Goal: Task Accomplishment & Management: Use online tool/utility

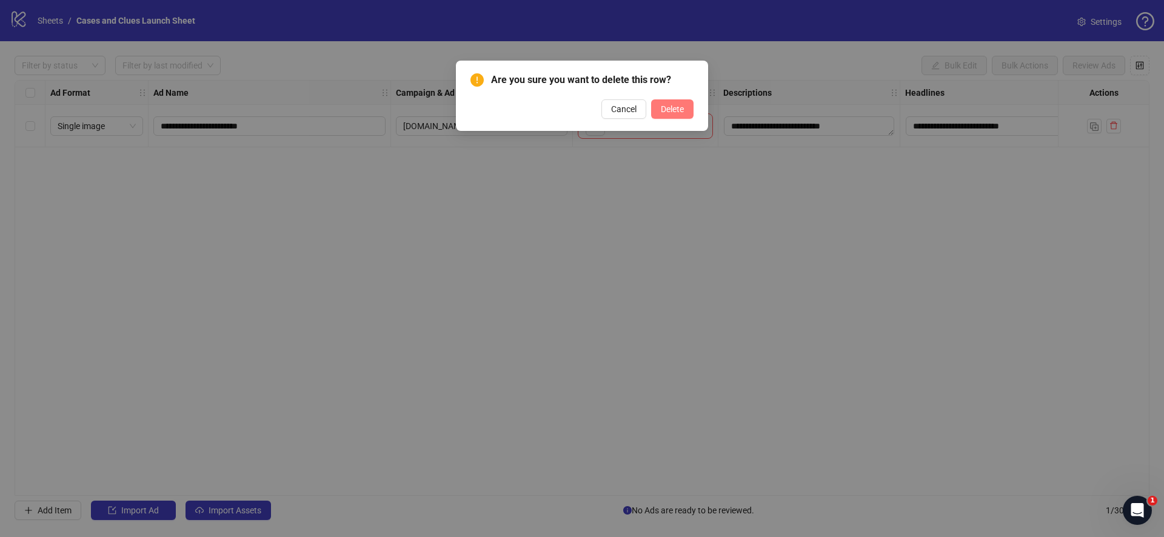
click at [667, 108] on span "Delete" at bounding box center [672, 109] width 23 height 10
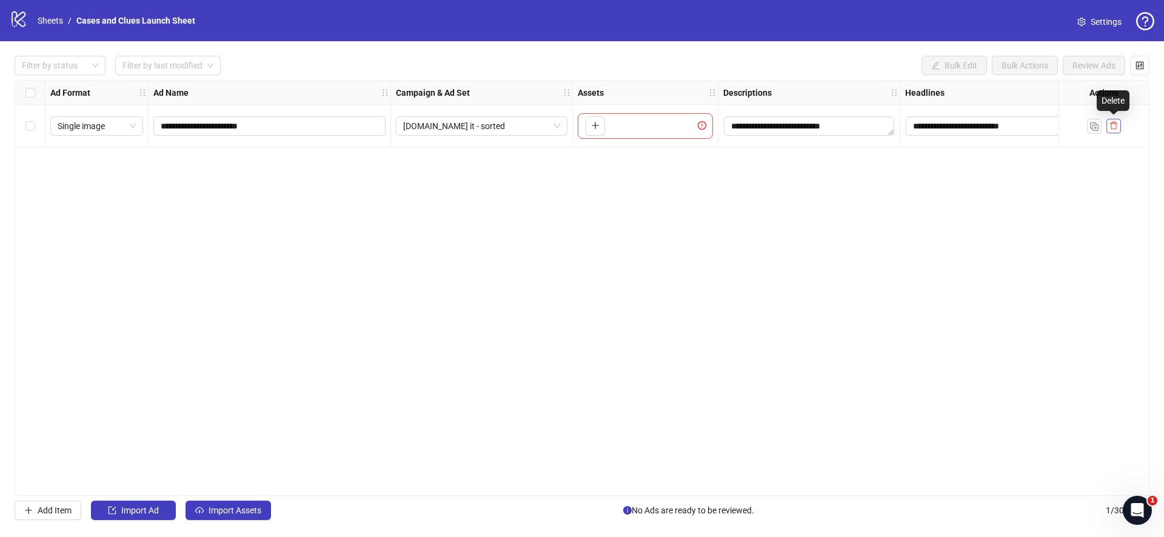
click at [1113, 125] on icon "delete" at bounding box center [1113, 125] width 8 height 8
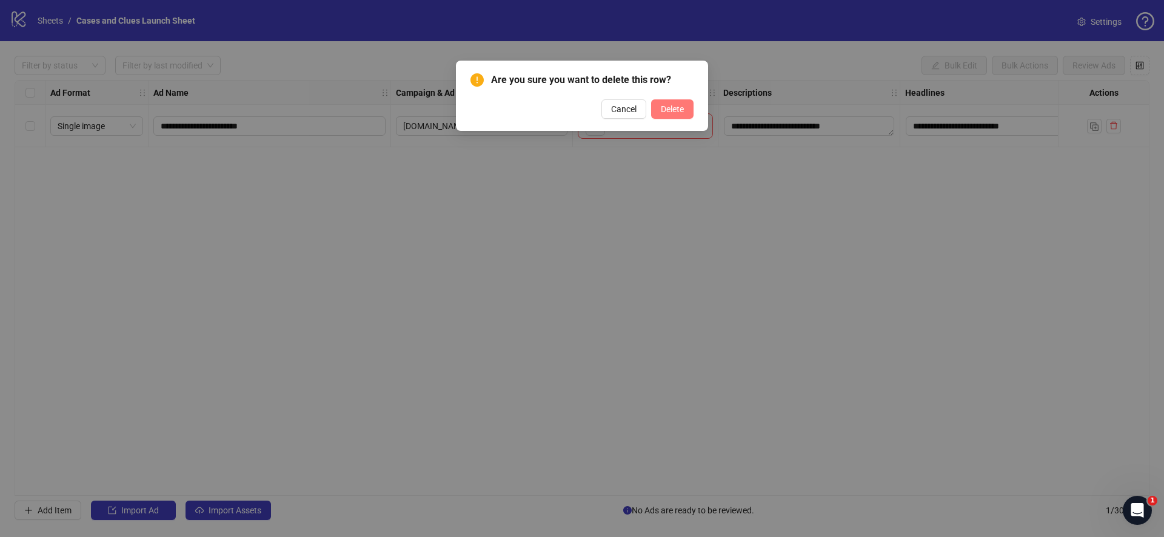
click at [680, 110] on span "Delete" at bounding box center [672, 109] width 23 height 10
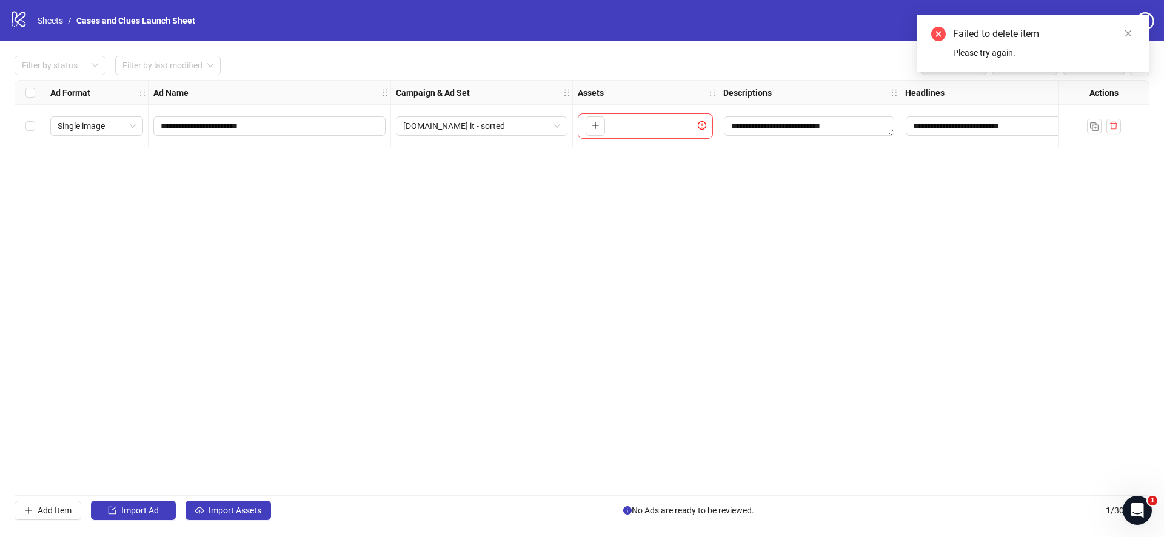
click at [36, 98] on div "Select all rows" at bounding box center [30, 93] width 30 height 24
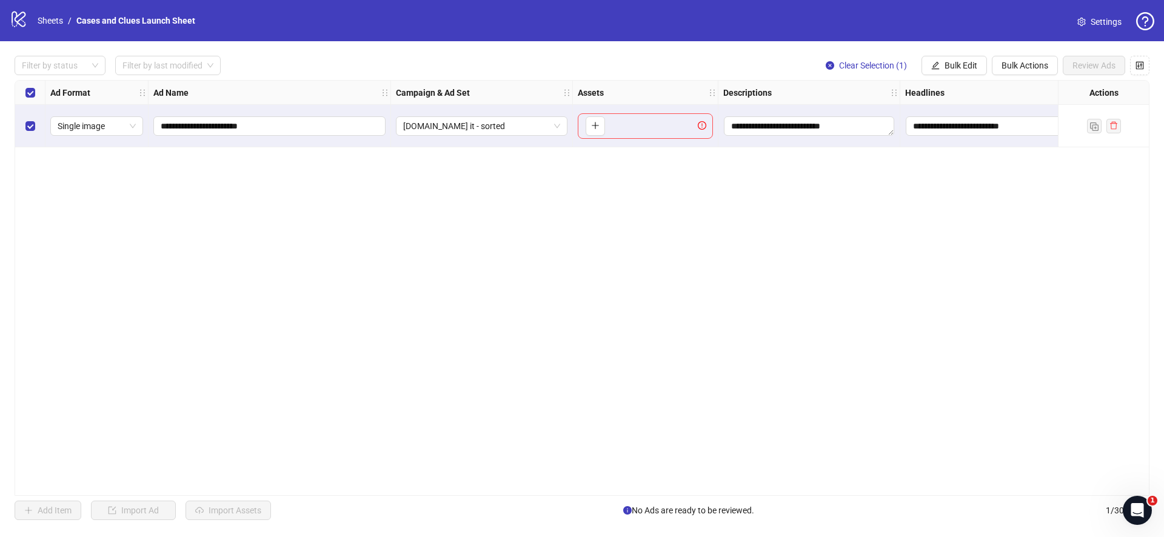
click at [1012, 177] on div "**********" at bounding box center [582, 288] width 1134 height 416
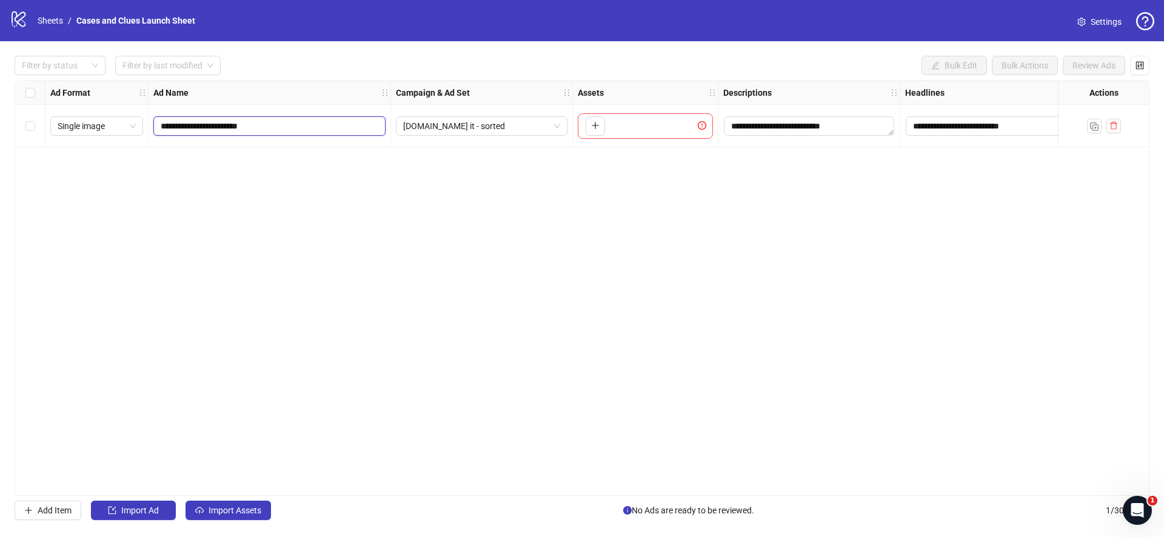
drag, startPoint x: 319, startPoint y: 119, endPoint x: 268, endPoint y: 126, distance: 50.8
click at [268, 126] on input "**********" at bounding box center [268, 125] width 215 height 13
drag, startPoint x: 296, startPoint y: 128, endPoint x: 273, endPoint y: 125, distance: 23.2
click at [293, 128] on input "**********" at bounding box center [268, 125] width 215 height 13
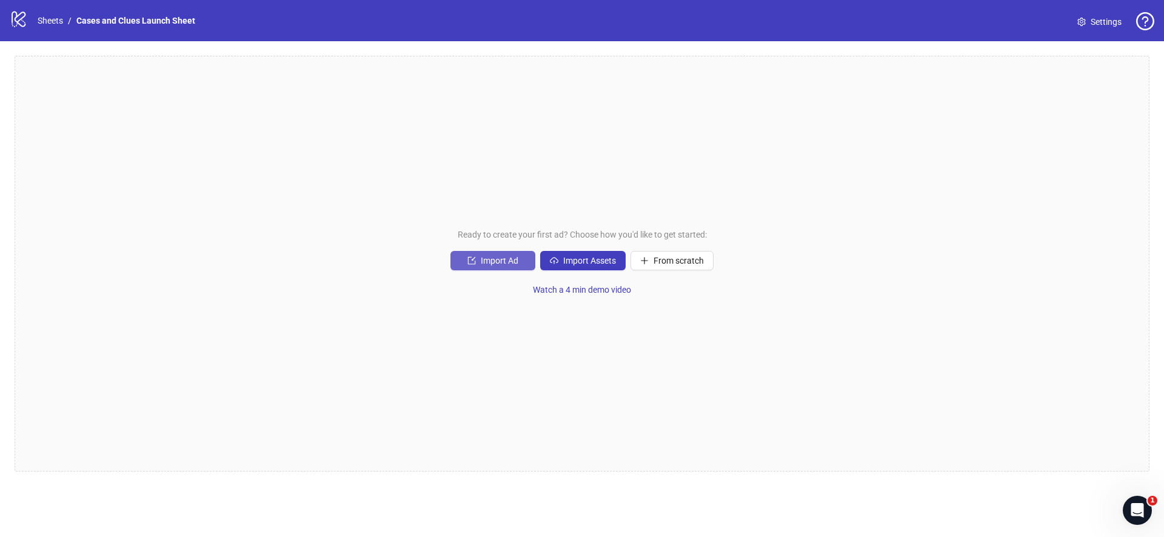
click at [472, 250] on div "Ready to create your first ad? Choose how you'd like to get started: Import Ad …" at bounding box center [582, 264] width 1134 height 416
click at [482, 258] on span "Import Ad" at bounding box center [500, 261] width 38 height 10
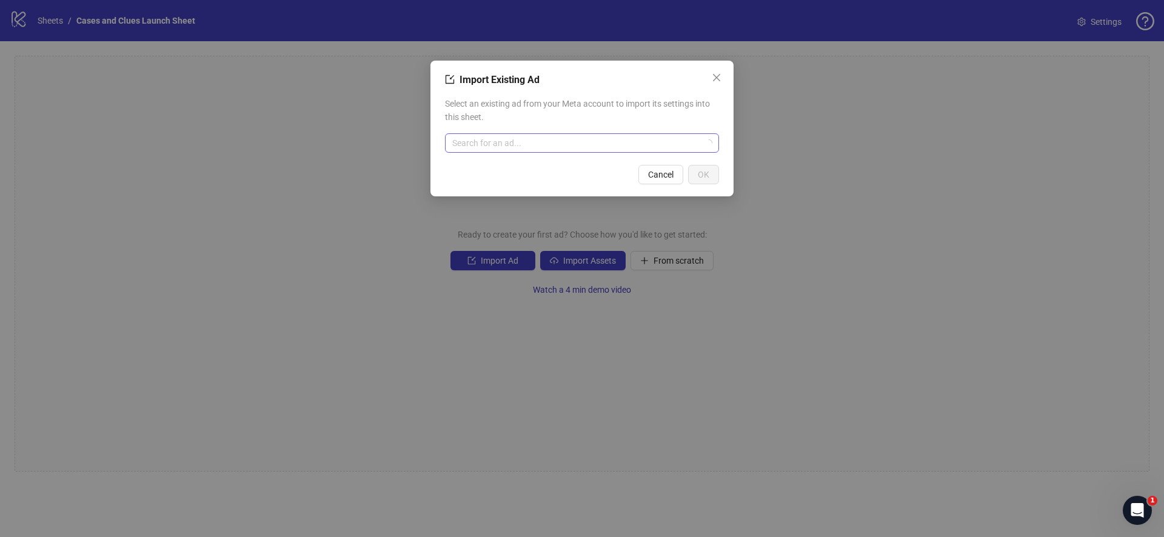
click at [513, 146] on input "search" at bounding box center [576, 143] width 248 height 18
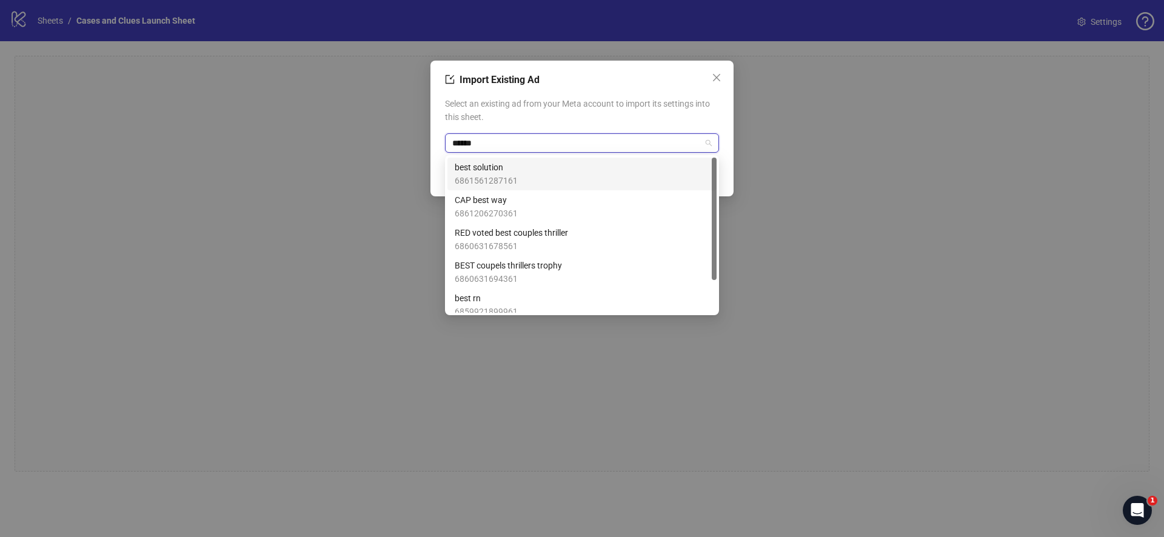
type input "*******"
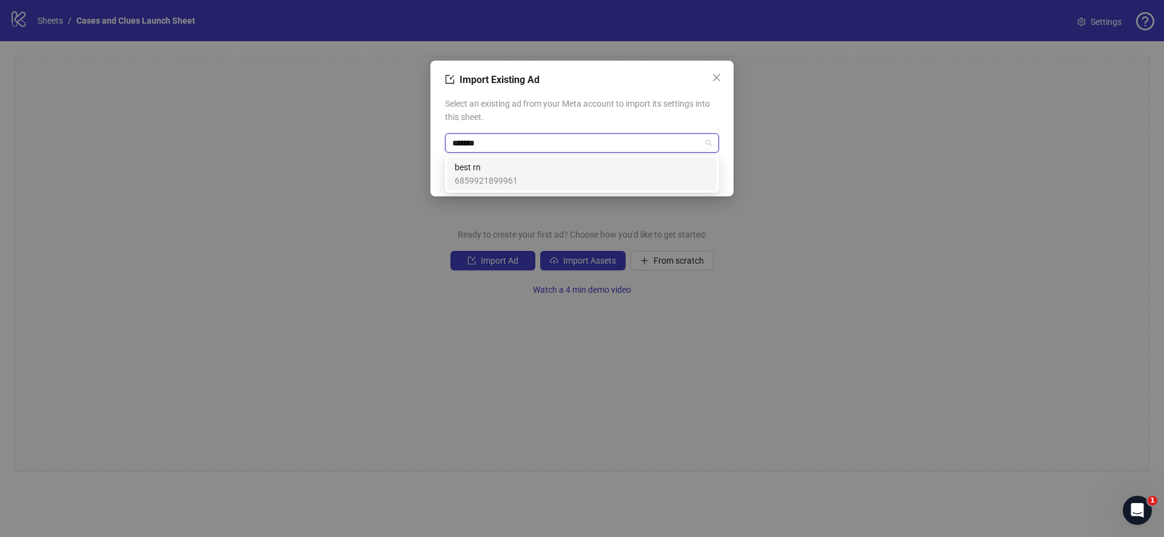
click at [511, 175] on span "6859921899961" at bounding box center [486, 180] width 63 height 13
click at [700, 176] on span "OK" at bounding box center [704, 175] width 12 height 10
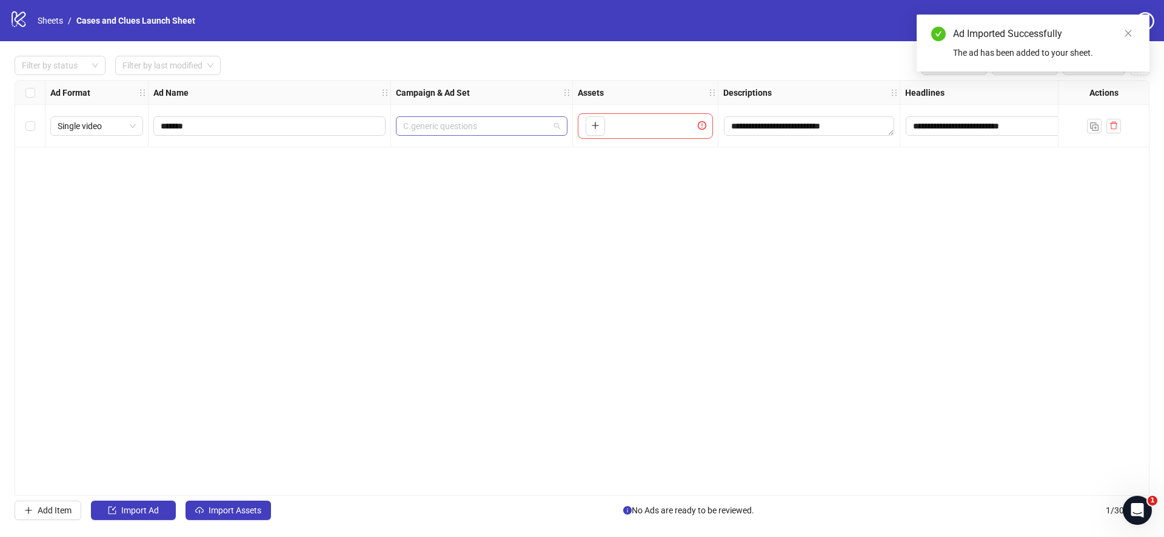
click at [553, 127] on span "C.generic questions" at bounding box center [481, 126] width 157 height 18
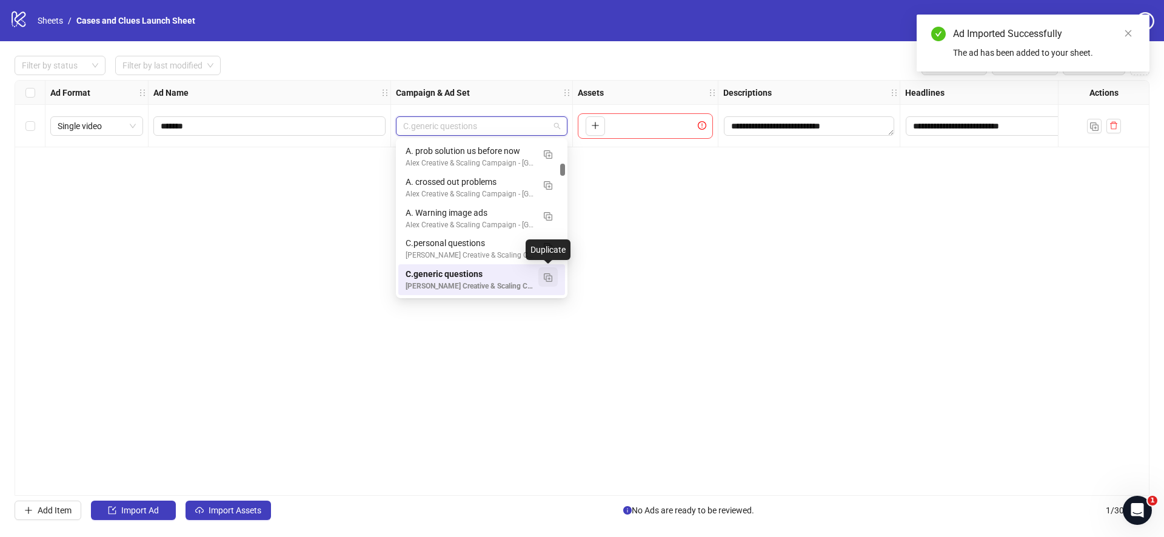
click at [548, 273] on img "button" at bounding box center [548, 277] width 8 height 8
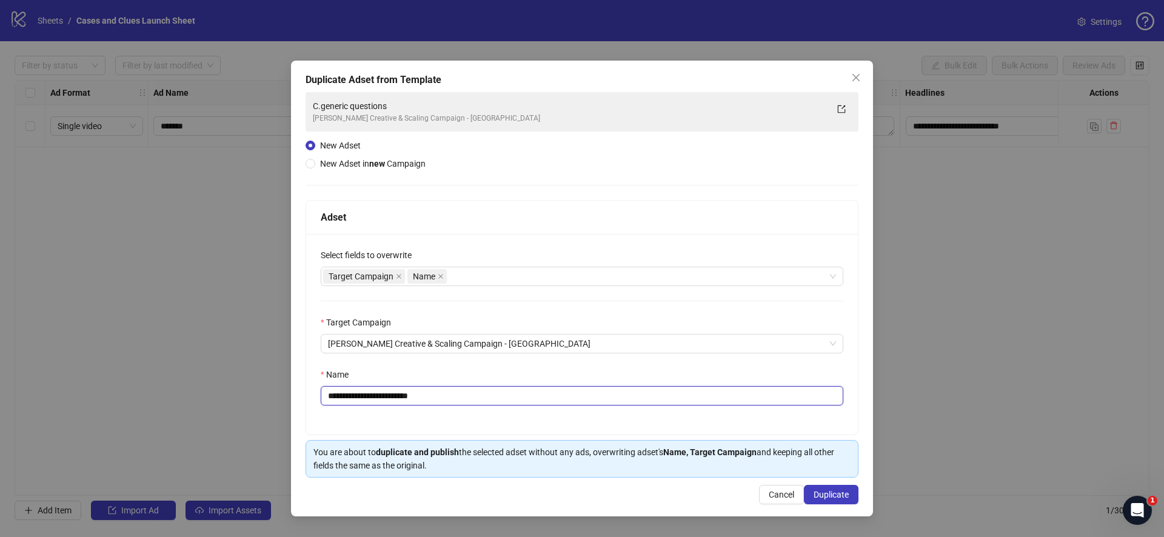
drag, startPoint x: 456, startPoint y: 395, endPoint x: 404, endPoint y: 400, distance: 52.3
click at [404, 400] on input "**********" at bounding box center [582, 395] width 522 height 19
type input "**********"
click at [829, 497] on span "Duplicate" at bounding box center [830, 495] width 35 height 10
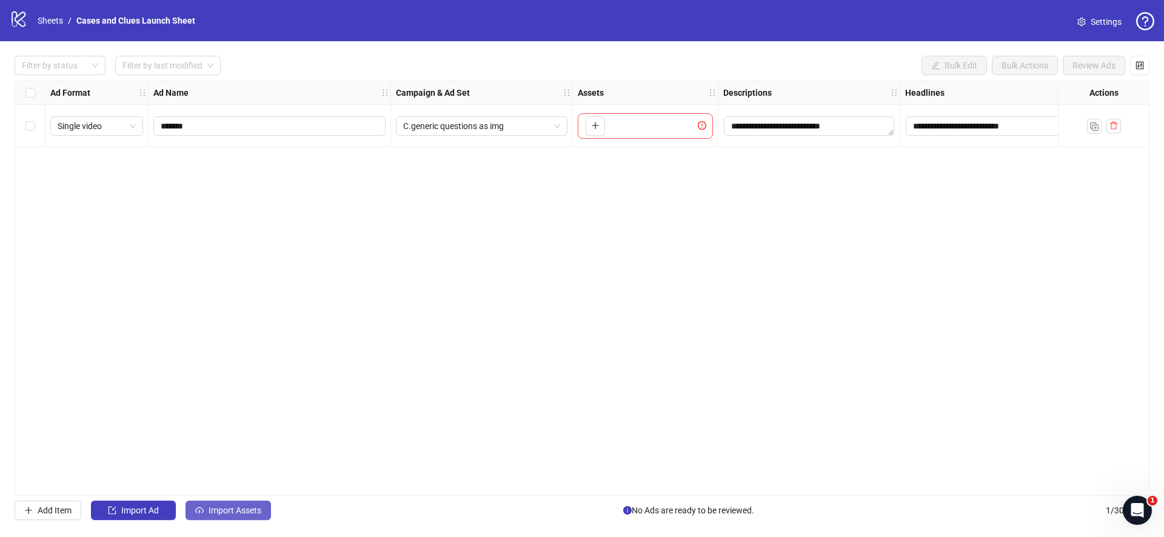
click at [246, 513] on span "Import Assets" at bounding box center [234, 510] width 53 height 10
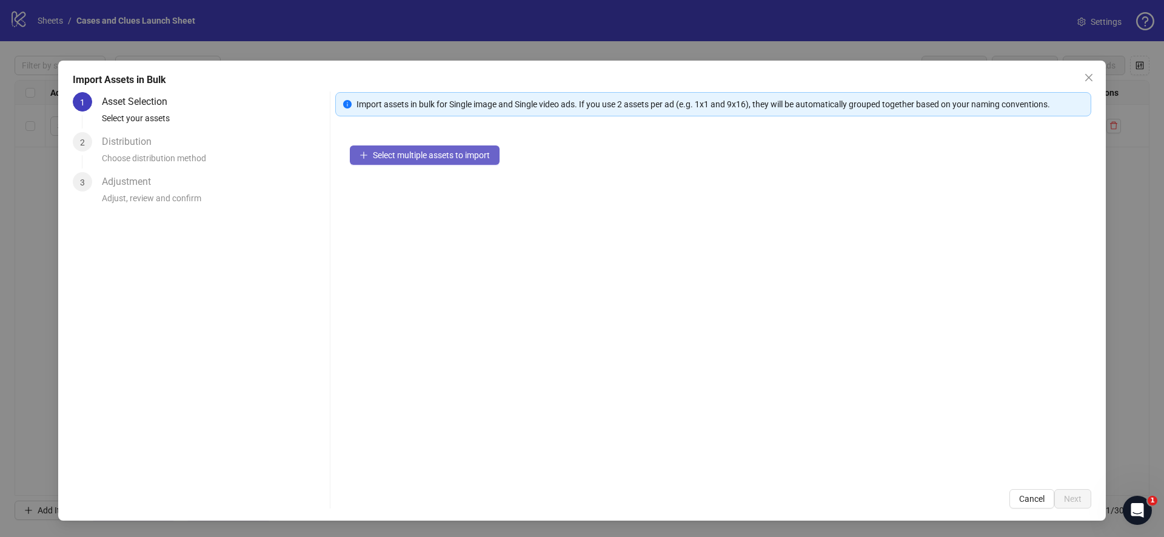
click at [407, 145] on div "Select multiple assets to import" at bounding box center [713, 303] width 756 height 344
click at [411, 150] on span "Select multiple assets to import" at bounding box center [431, 155] width 117 height 10
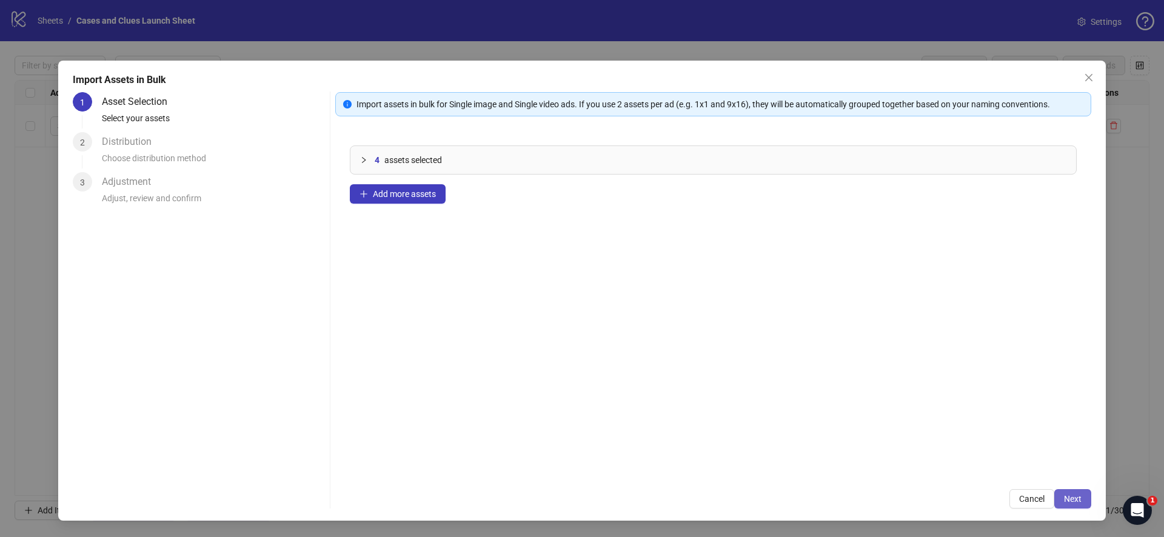
click at [1074, 501] on span "Next" at bounding box center [1073, 499] width 18 height 10
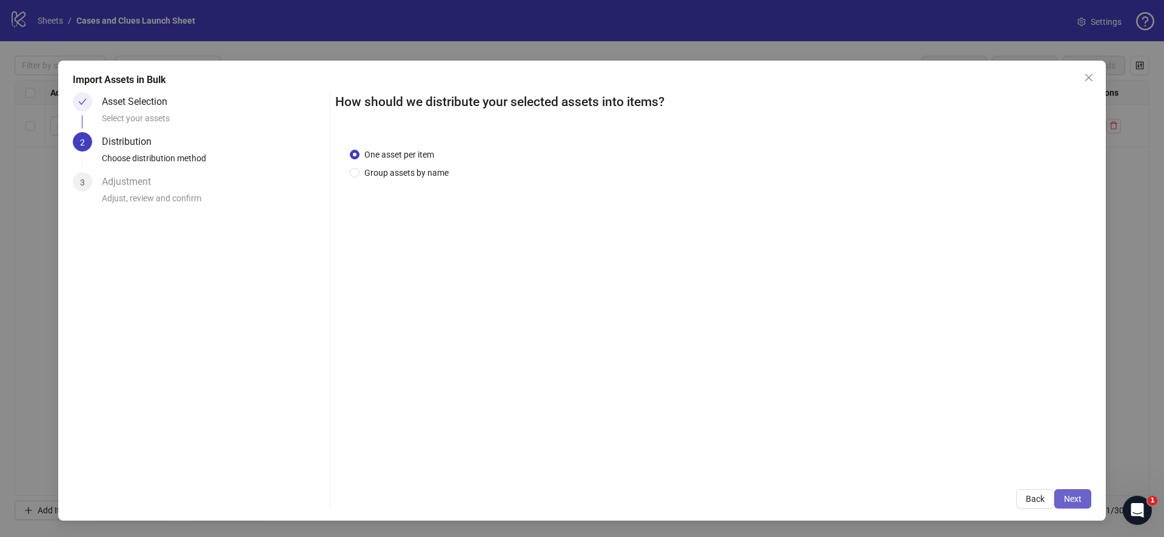
click at [1073, 496] on span "Next" at bounding box center [1073, 499] width 18 height 10
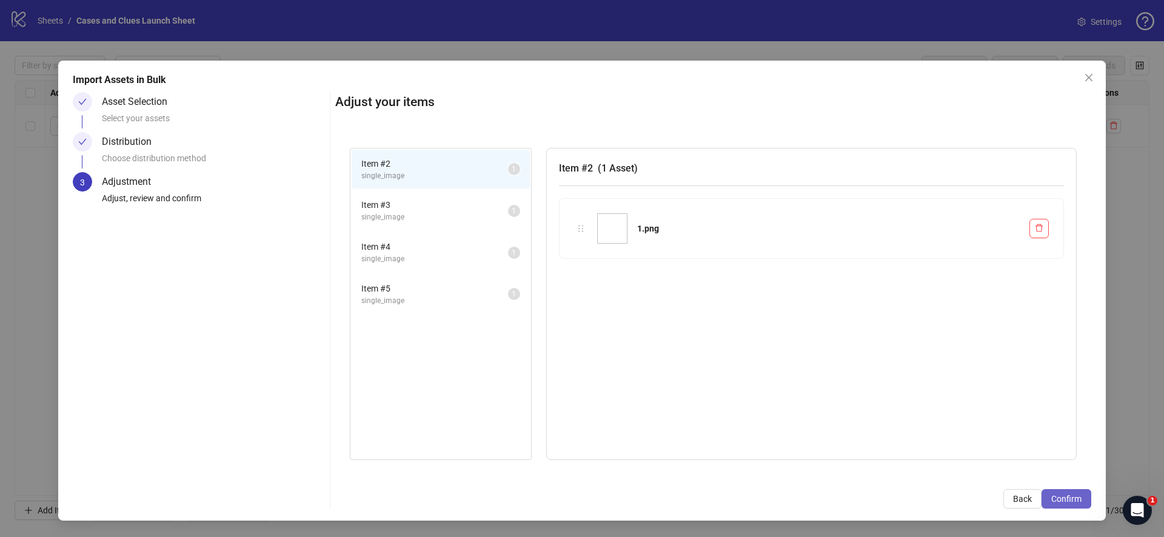
click at [1073, 496] on span "Confirm" at bounding box center [1066, 499] width 30 height 10
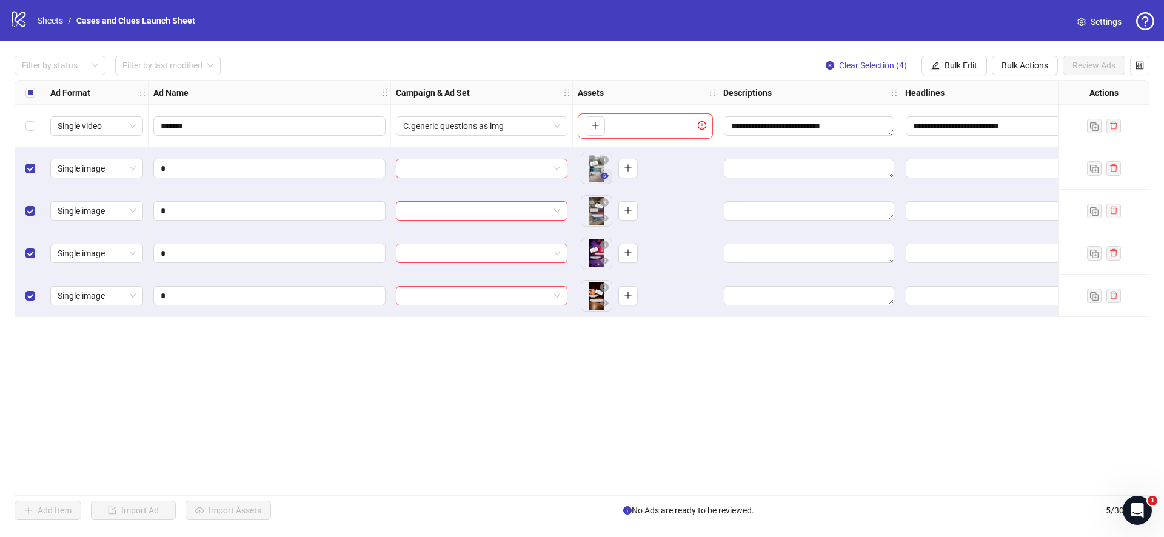
click at [607, 176] on icon "eye" at bounding box center [604, 176] width 8 height 6
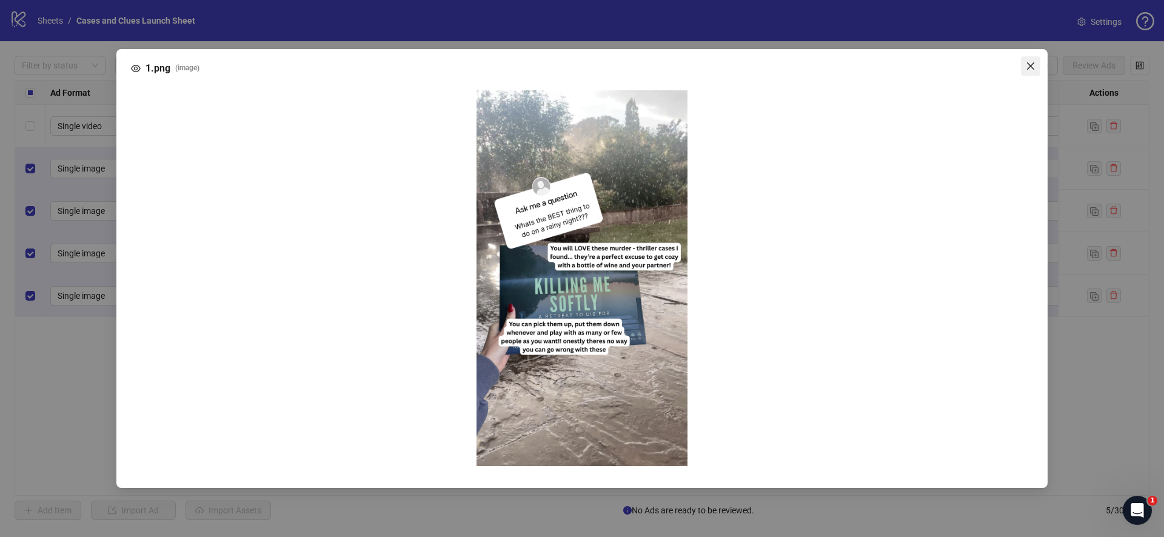
click at [1029, 63] on icon "close" at bounding box center [1030, 66] width 10 height 10
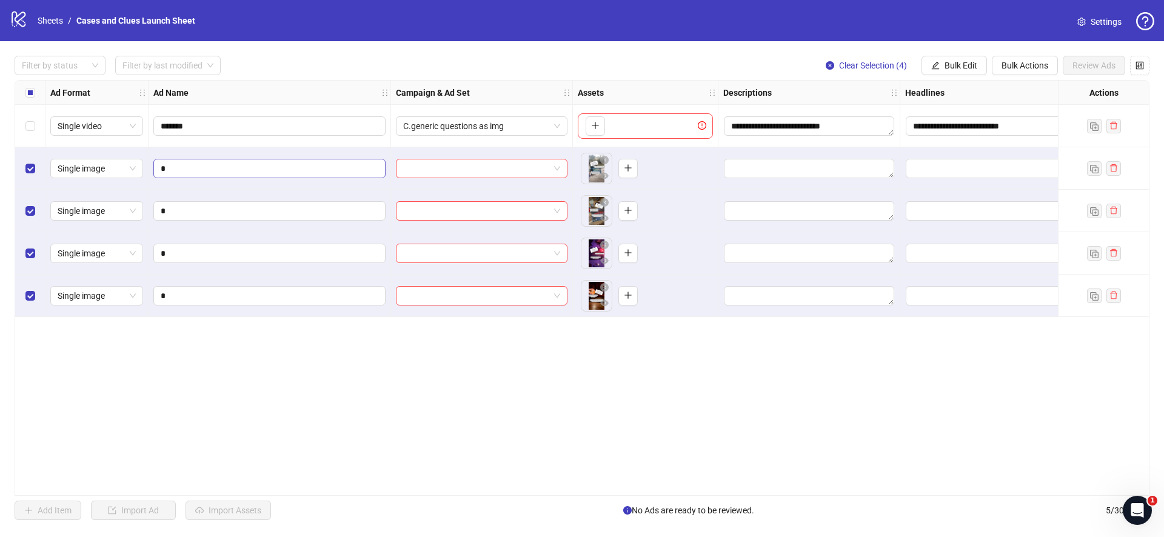
click at [276, 175] on span "*" at bounding box center [269, 168] width 232 height 19
drag, startPoint x: 273, startPoint y: 172, endPoint x: 152, endPoint y: 165, distance: 120.8
click at [152, 166] on div "*" at bounding box center [269, 168] width 242 height 42
type input "*******"
click at [604, 217] on icon "eye" at bounding box center [604, 218] width 8 height 6
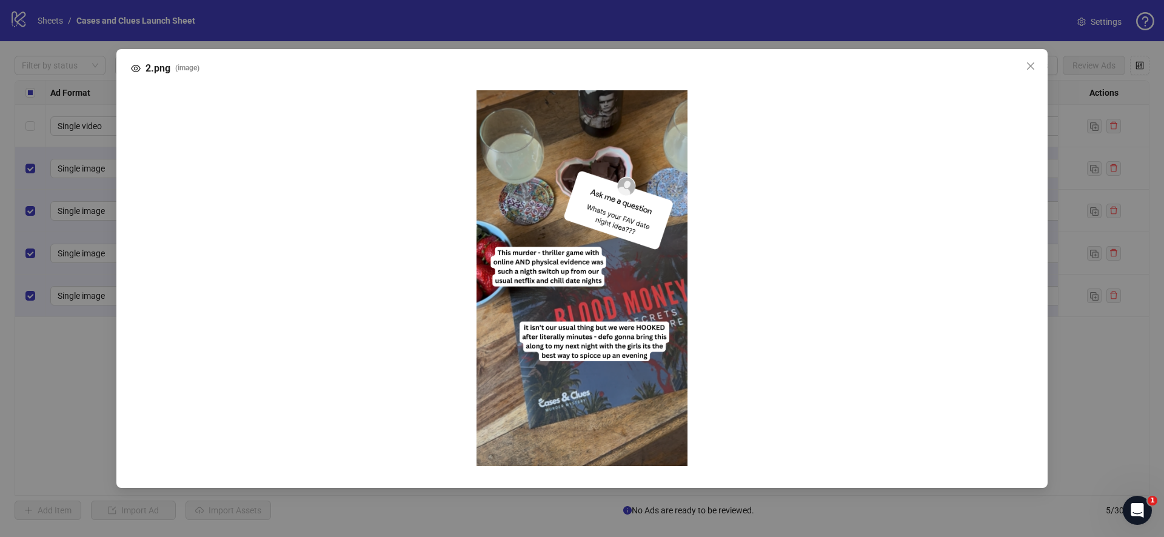
drag, startPoint x: 1030, startPoint y: 61, endPoint x: 927, endPoint y: 66, distance: 103.1
click at [1031, 61] on icon "close" at bounding box center [1030, 66] width 10 height 10
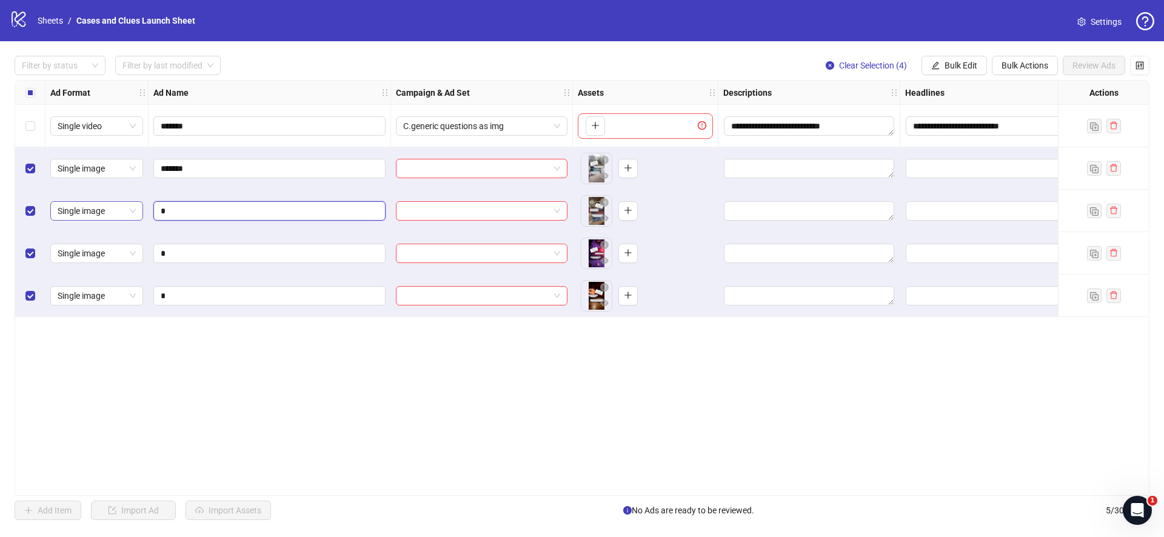
drag, startPoint x: 187, startPoint y: 215, endPoint x: 142, endPoint y: 213, distance: 44.3
click at [142, 81] on div "**********" at bounding box center [700, 81] width 1370 height 0
type input "**********"
click at [224, 247] on input "*" at bounding box center [268, 253] width 215 height 13
click at [601, 259] on icon "eye" at bounding box center [604, 261] width 8 height 6
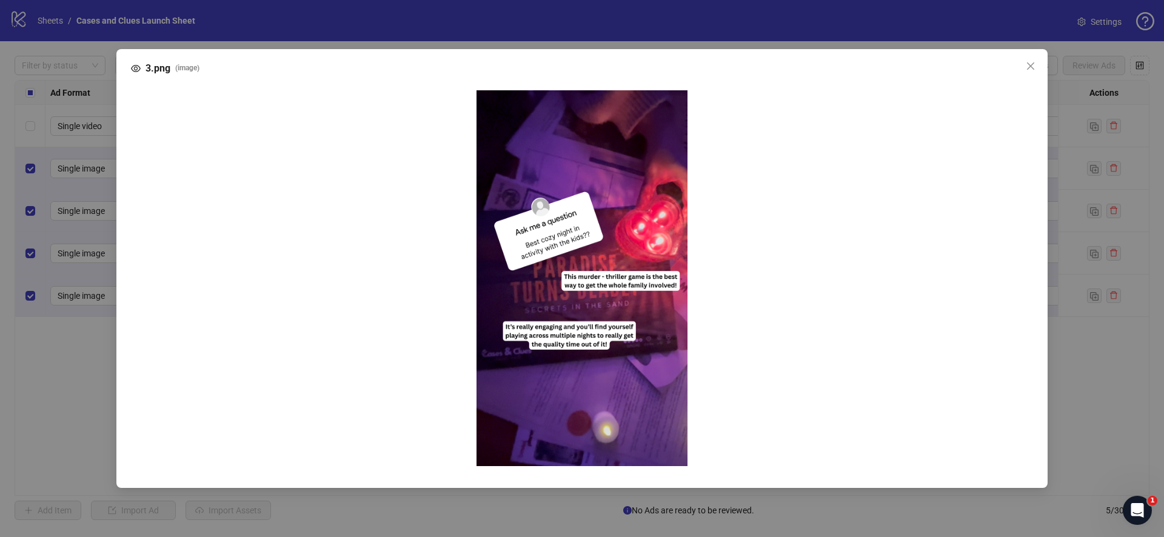
click at [98, 210] on div "3.png ( image )" at bounding box center [582, 268] width 1164 height 537
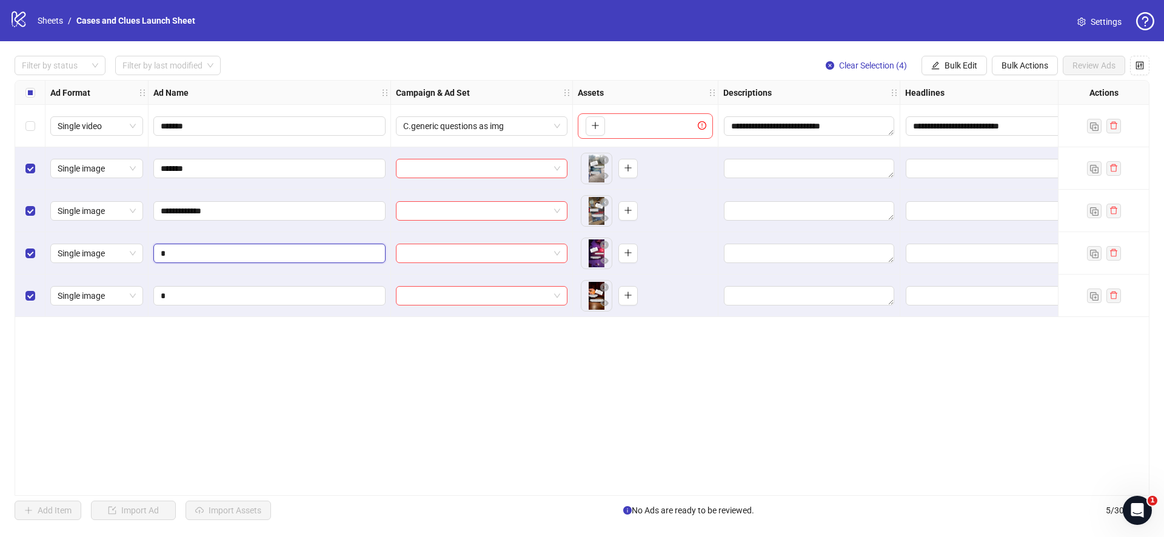
drag, startPoint x: 174, startPoint y: 258, endPoint x: 148, endPoint y: 253, distance: 25.9
click at [148, 253] on div "*" at bounding box center [269, 253] width 242 height 42
type input "****"
click at [603, 301] on icon "eye" at bounding box center [604, 303] width 8 height 8
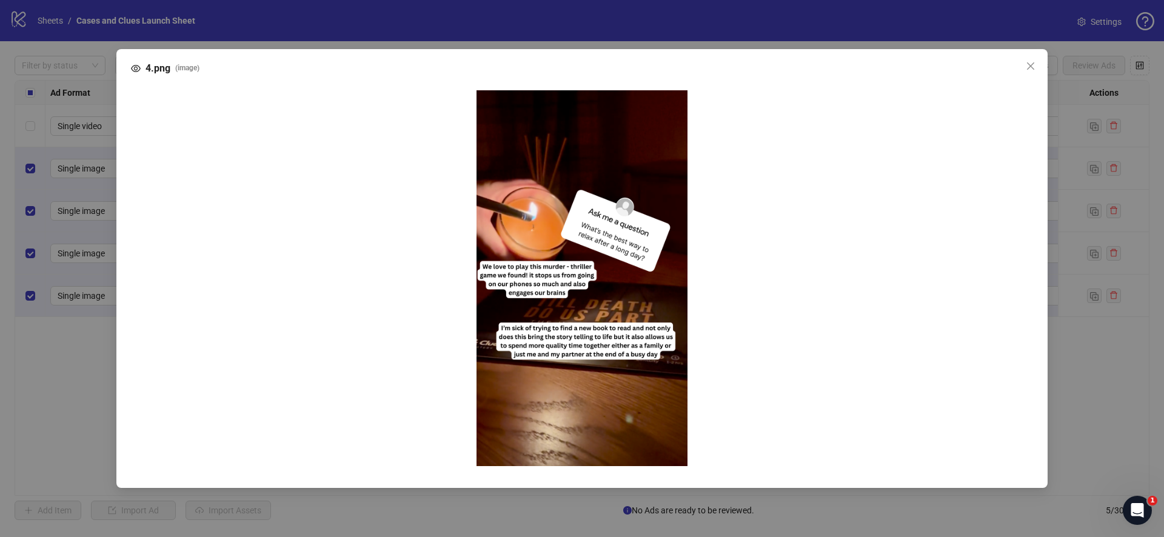
click at [84, 307] on div "4.png ( image )" at bounding box center [582, 268] width 1164 height 537
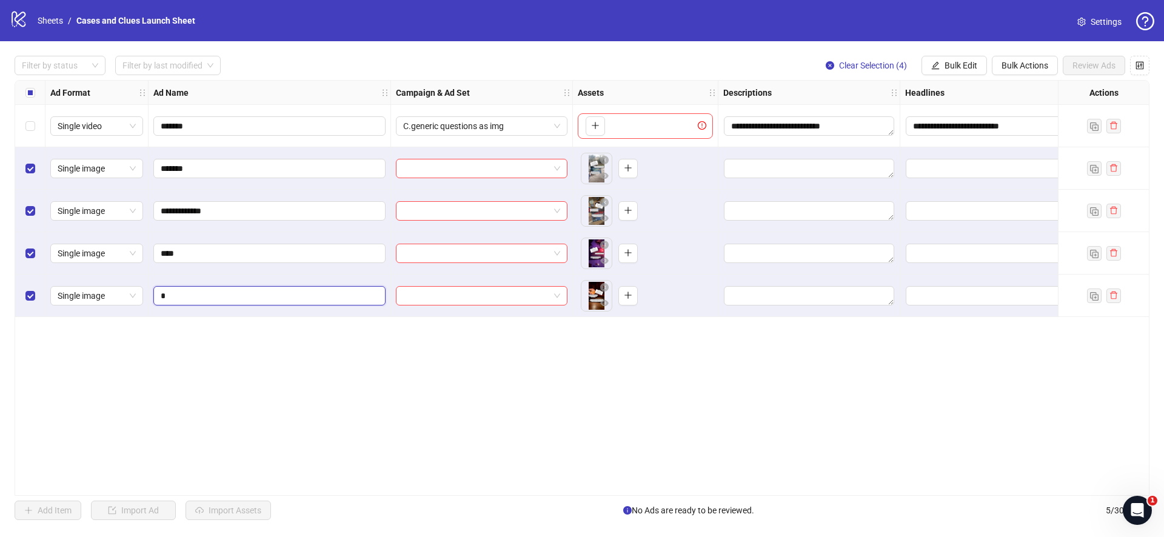
drag, startPoint x: 184, startPoint y: 296, endPoint x: 126, endPoint y: 281, distance: 60.3
click at [126, 81] on div "**********" at bounding box center [700, 81] width 1370 height 0
type input "*****"
drag, startPoint x: 375, startPoint y: 429, endPoint x: 385, endPoint y: 426, distance: 10.7
click at [376, 429] on div "**********" at bounding box center [582, 288] width 1134 height 416
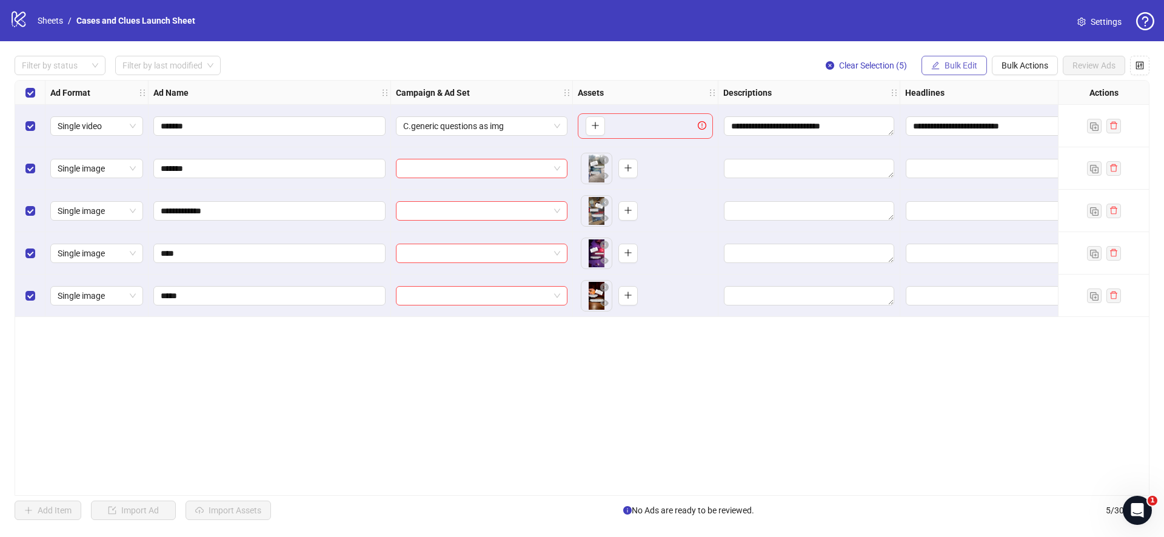
click at [948, 71] on button "Bulk Edit" at bounding box center [953, 65] width 65 height 19
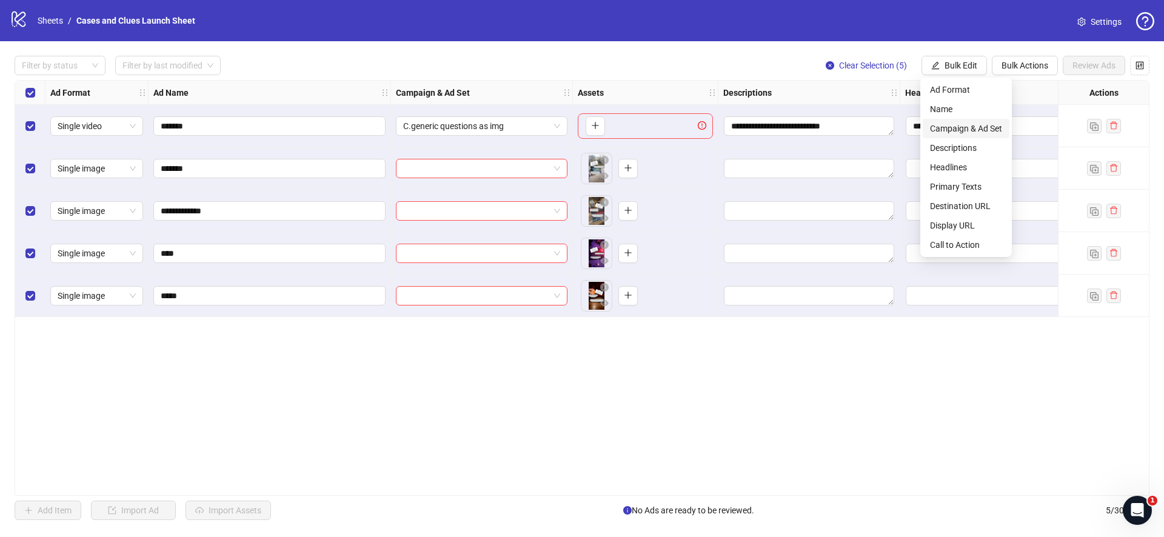
click at [954, 122] on span "Campaign & Ad Set" at bounding box center [966, 128] width 72 height 13
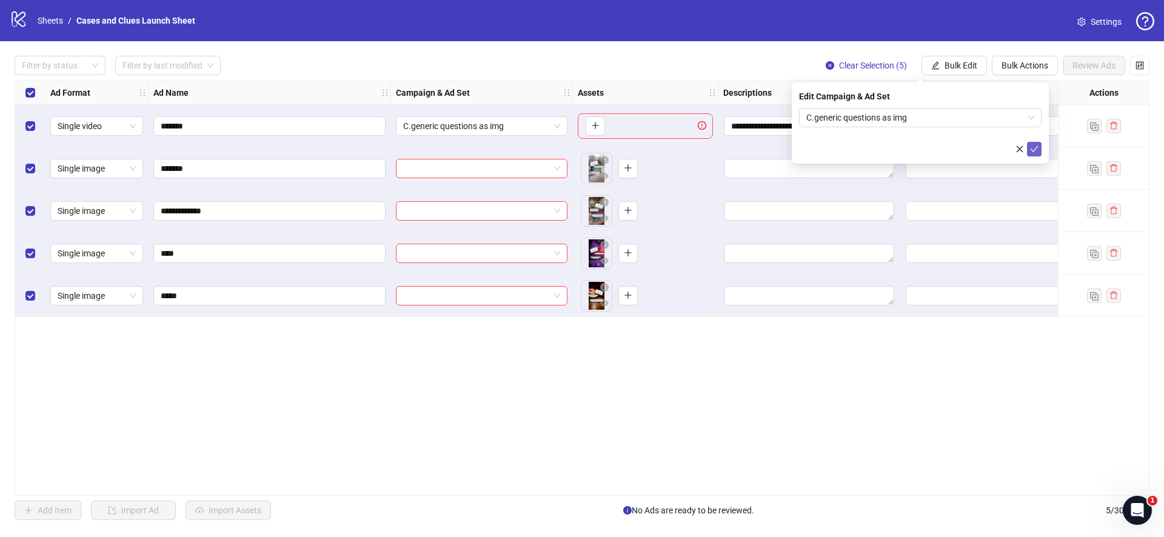
click at [1038, 144] on button "submit" at bounding box center [1034, 149] width 15 height 15
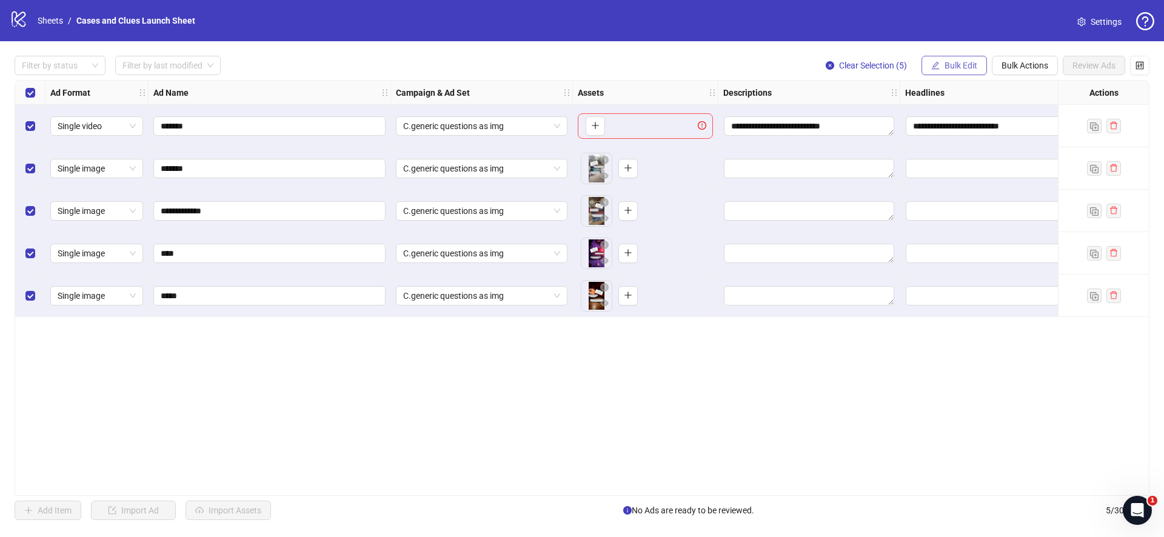
click at [970, 61] on span "Bulk Edit" at bounding box center [960, 66] width 33 height 10
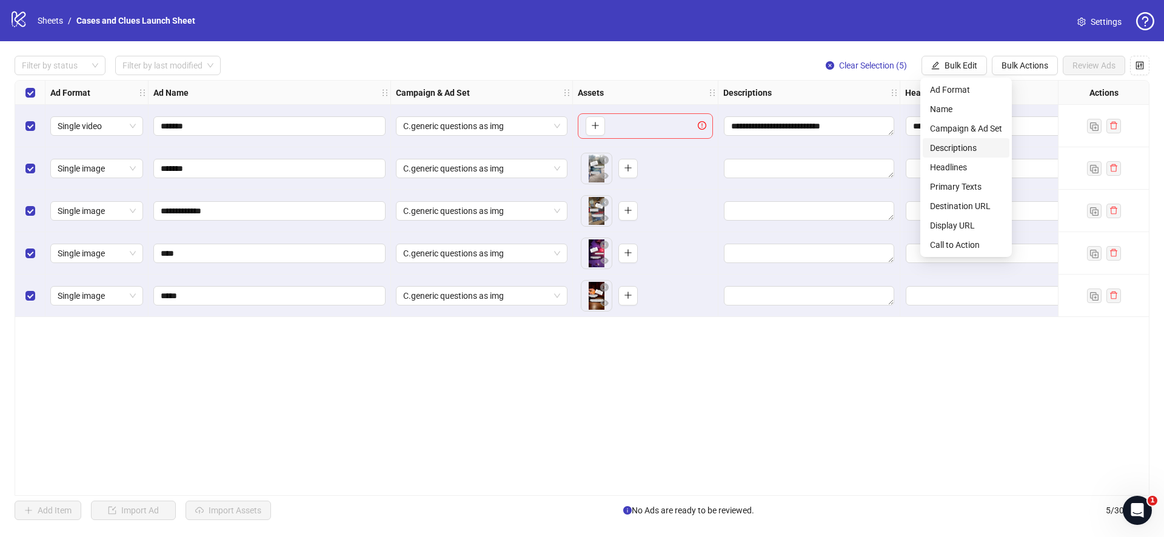
click at [970, 142] on span "Descriptions" at bounding box center [966, 147] width 72 height 13
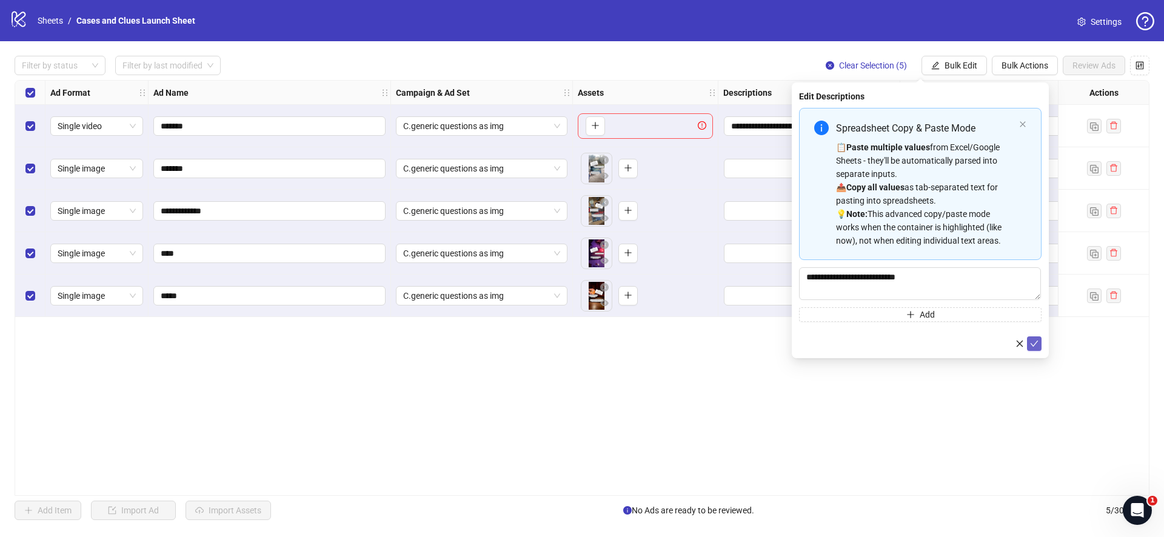
click at [1034, 345] on icon "check" at bounding box center [1034, 343] width 8 height 8
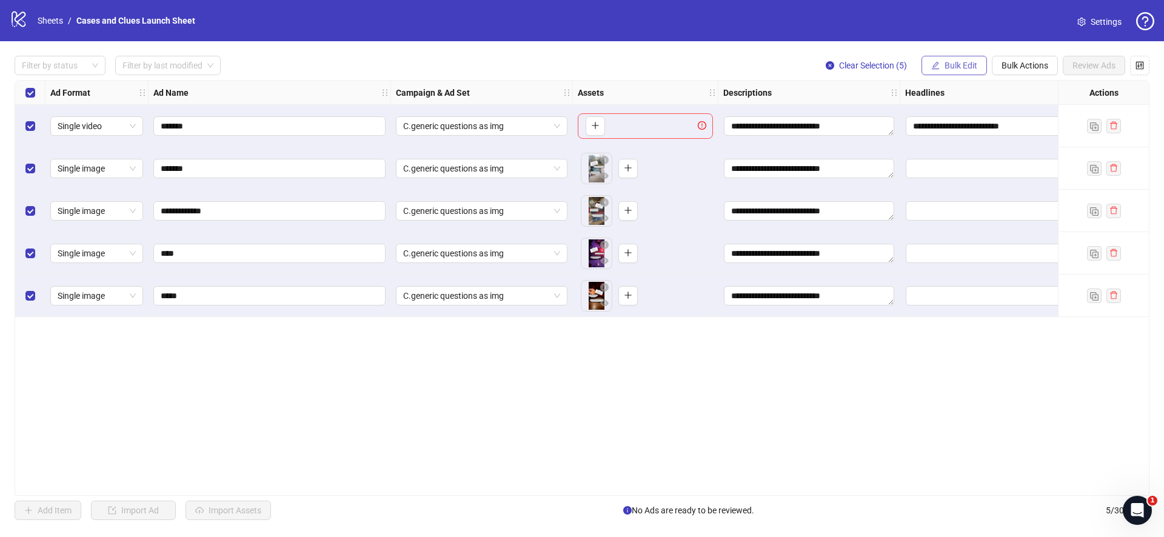
click at [938, 67] on icon "edit" at bounding box center [935, 65] width 8 height 8
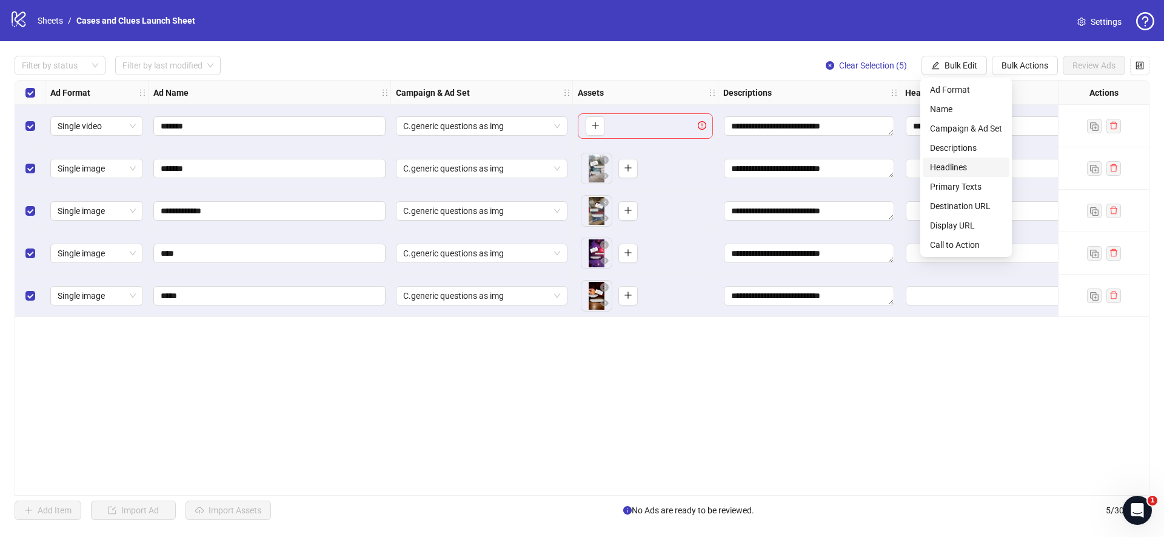
click at [959, 168] on span "Headlines" at bounding box center [966, 167] width 72 height 13
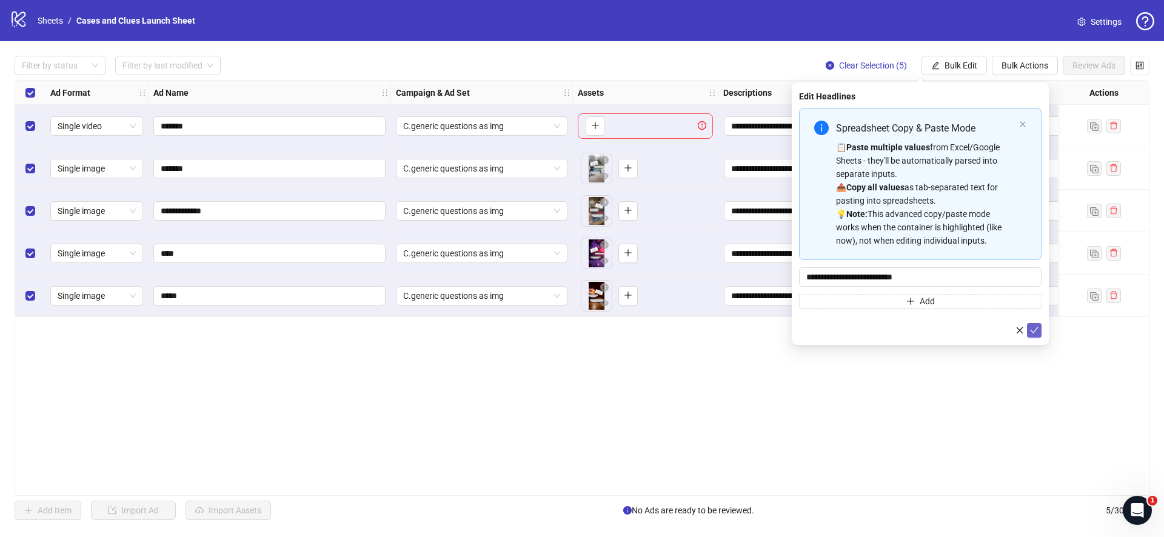
click at [1030, 330] on icon "check" at bounding box center [1034, 330] width 8 height 6
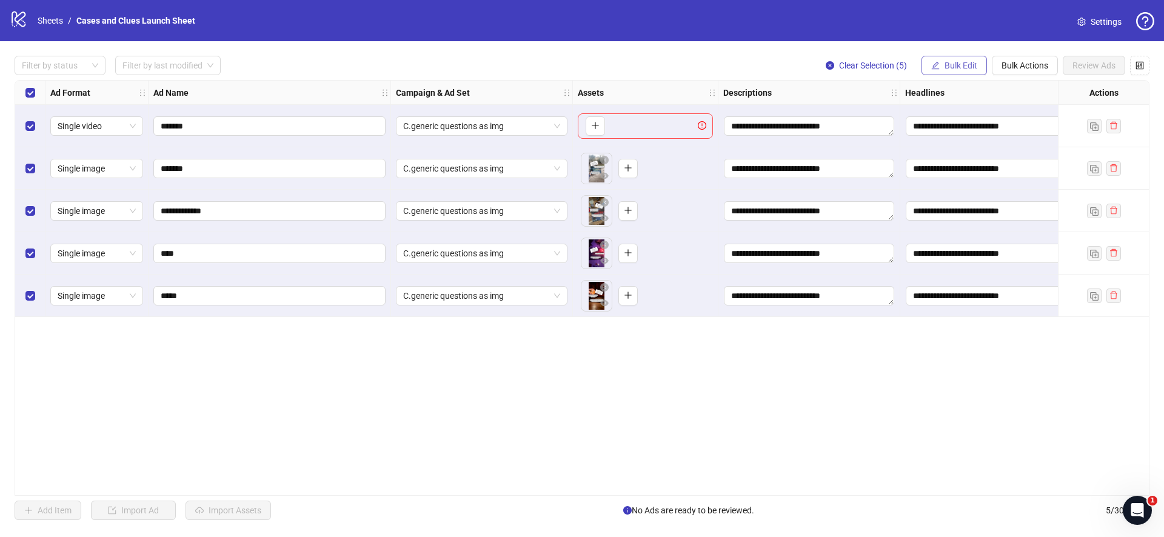
click at [953, 65] on span "Bulk Edit" at bounding box center [960, 66] width 33 height 10
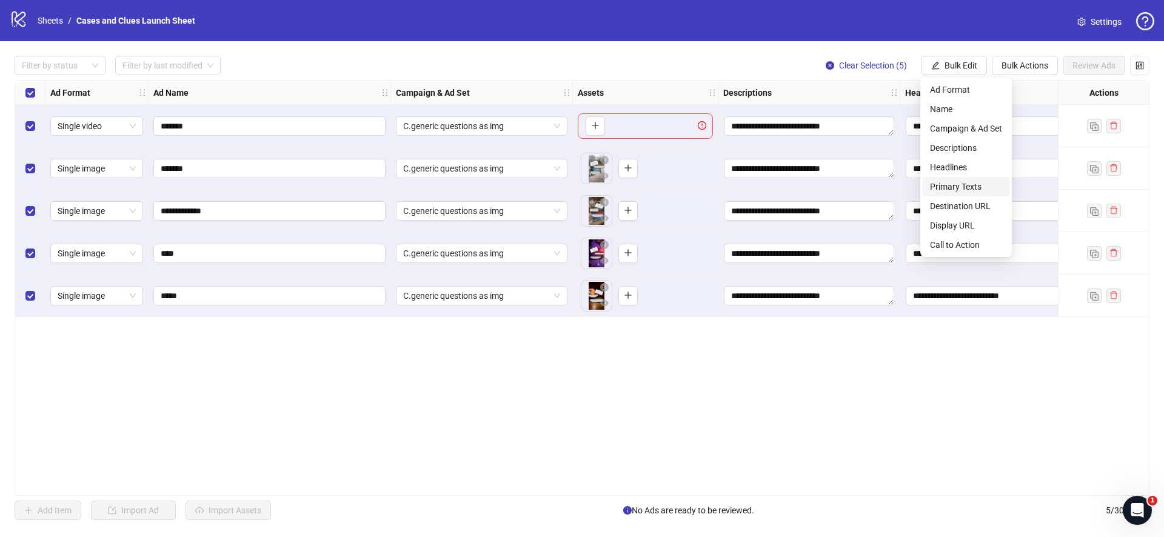
click at [965, 191] on span "Primary Texts" at bounding box center [966, 186] width 72 height 13
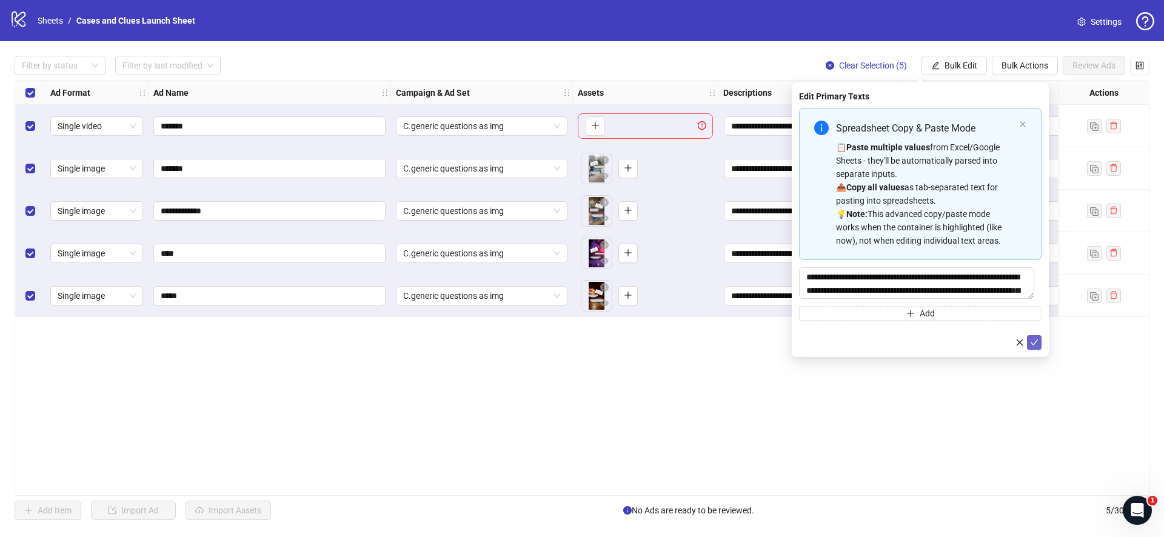
click at [1035, 344] on icon "check" at bounding box center [1034, 342] width 8 height 8
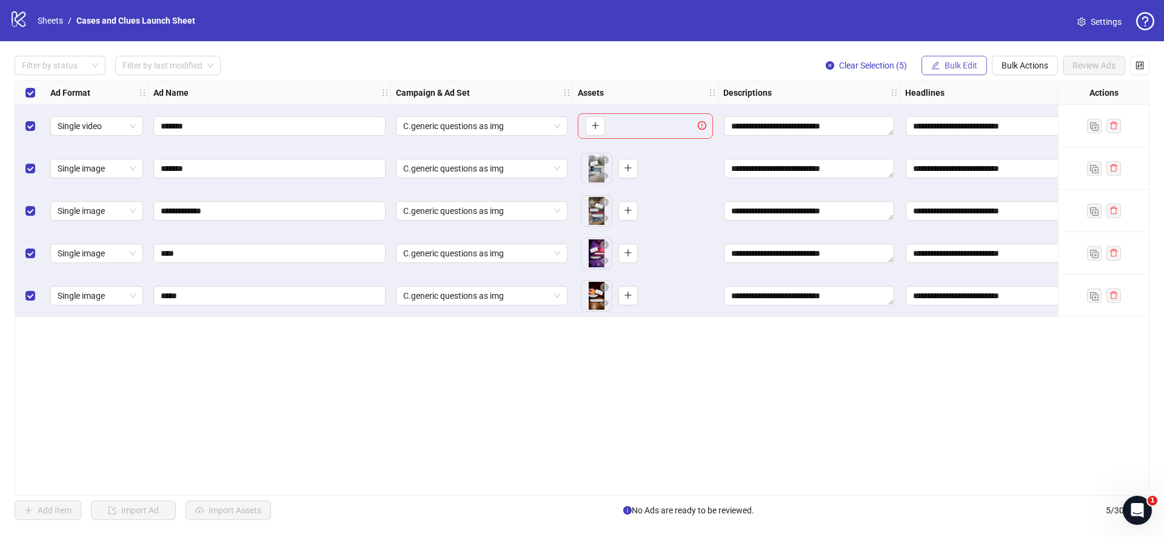
click at [944, 69] on span "Bulk Edit" at bounding box center [960, 66] width 33 height 10
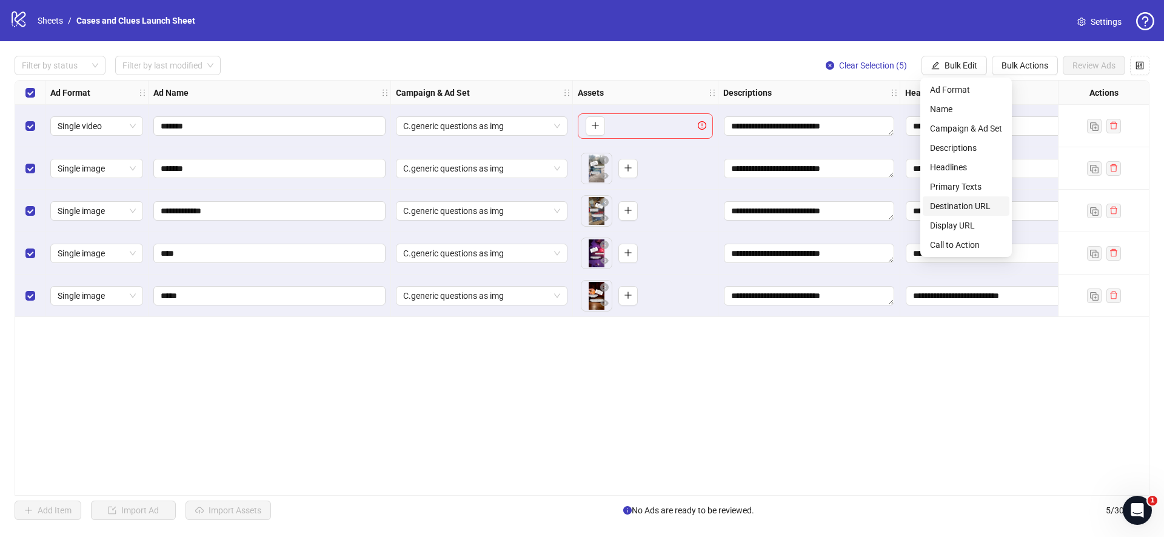
click at [956, 203] on span "Destination URL" at bounding box center [966, 205] width 72 height 13
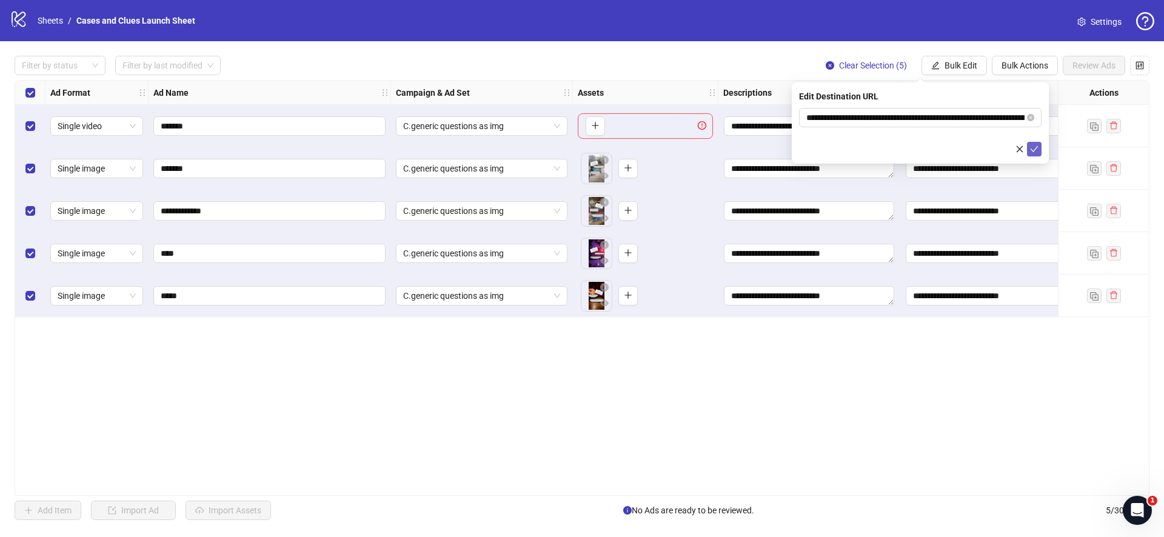
click at [1037, 148] on icon "check" at bounding box center [1034, 149] width 8 height 8
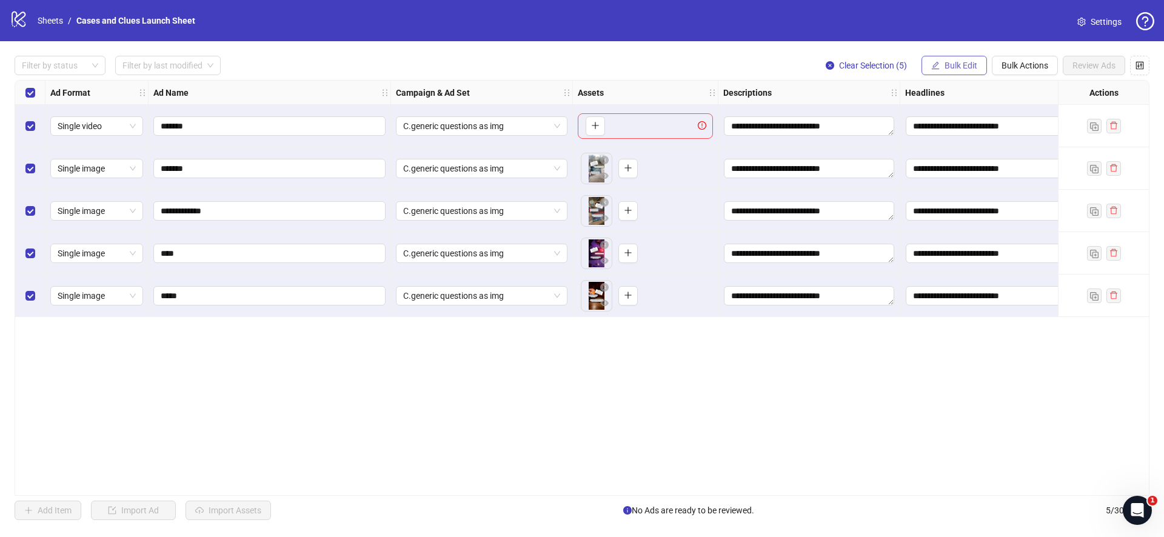
click at [955, 64] on span "Bulk Edit" at bounding box center [960, 66] width 33 height 10
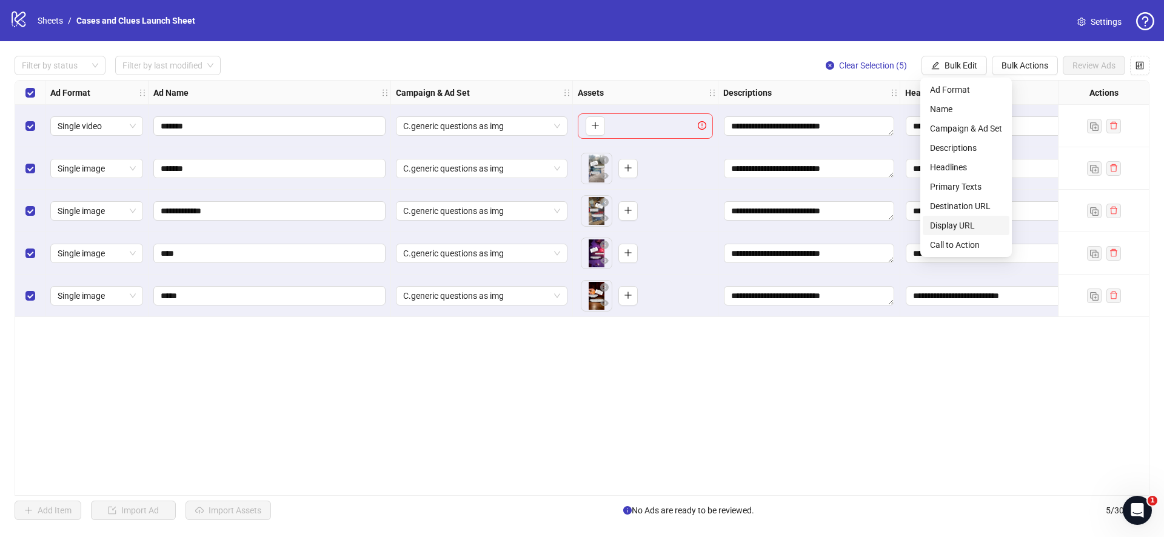
click at [959, 223] on span "Display URL" at bounding box center [966, 225] width 72 height 13
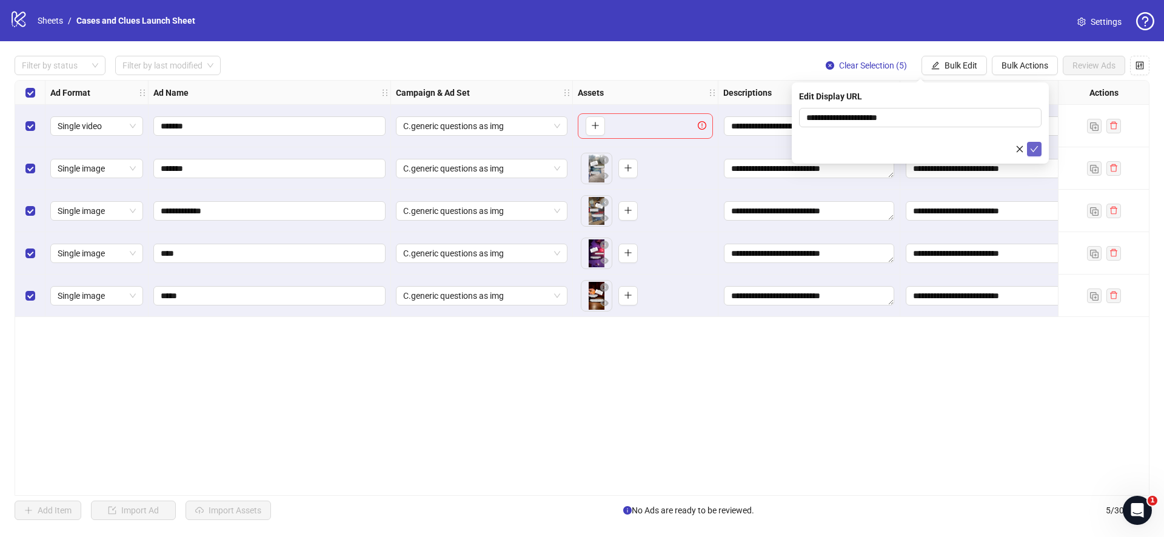
click at [1033, 145] on icon "check" at bounding box center [1034, 149] width 8 height 8
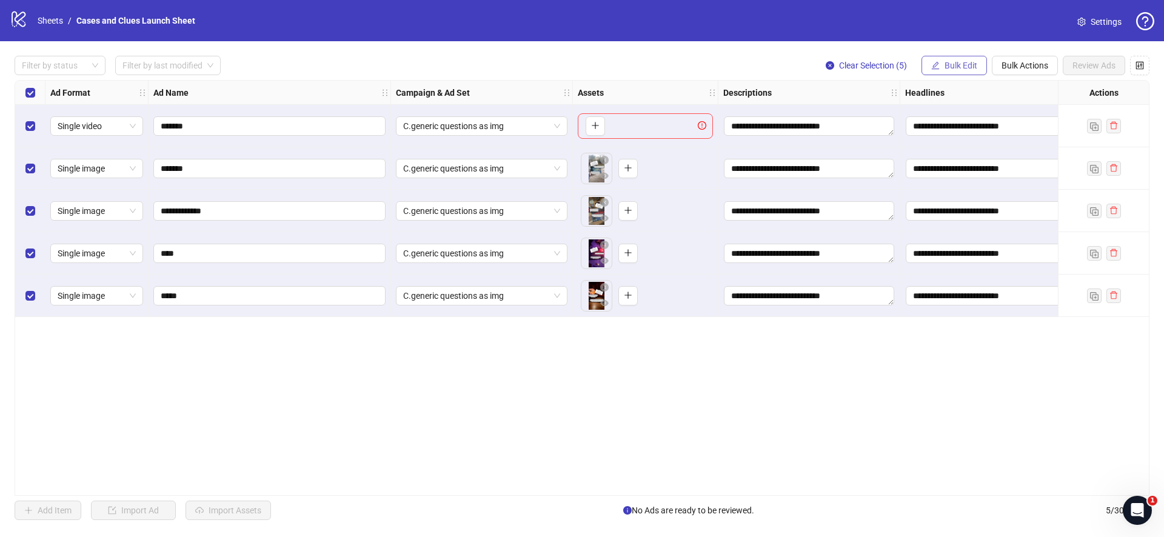
click at [951, 67] on span "Bulk Edit" at bounding box center [960, 66] width 33 height 10
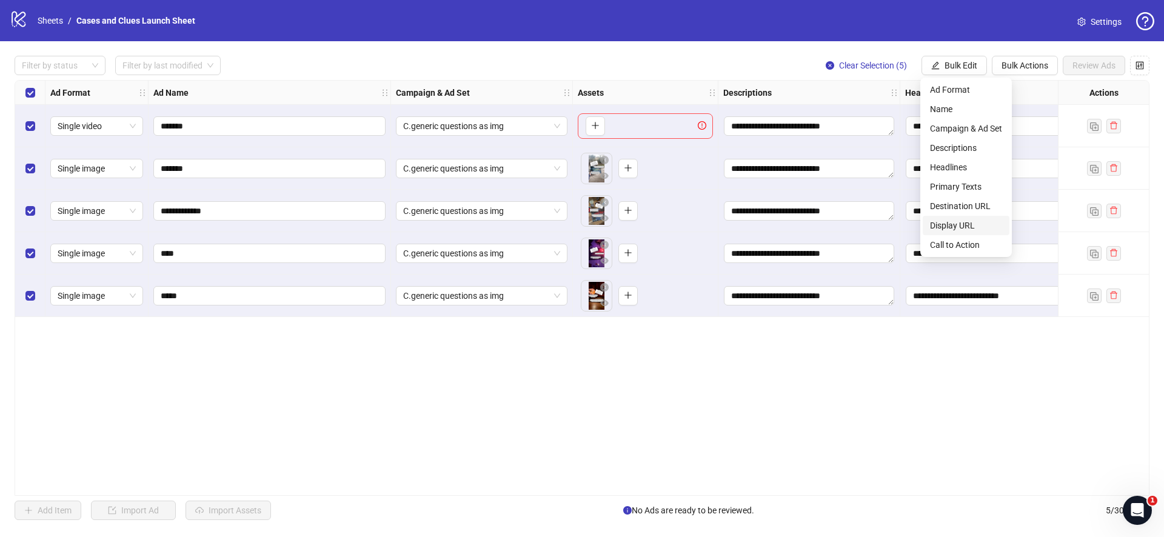
click at [964, 228] on span "Display URL" at bounding box center [966, 225] width 72 height 13
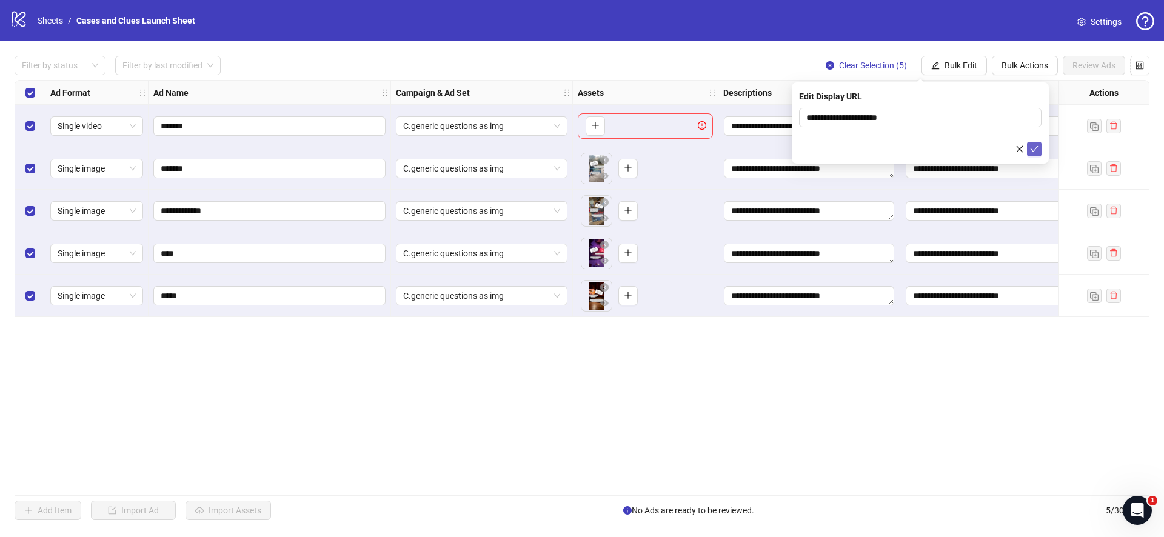
click at [1034, 147] on icon "check" at bounding box center [1034, 149] width 8 height 8
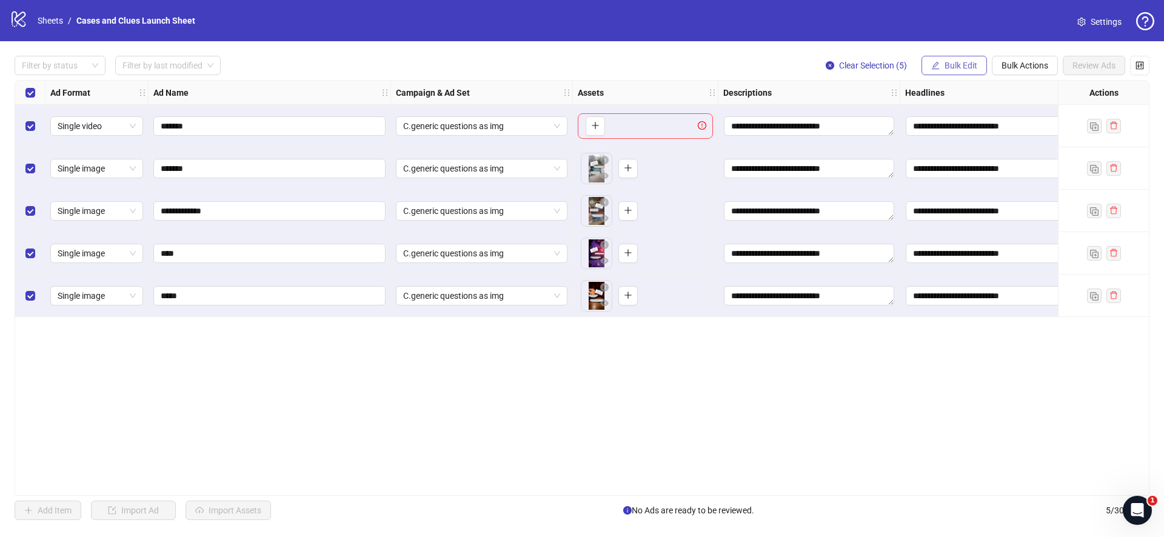
click at [962, 64] on span "Bulk Edit" at bounding box center [960, 66] width 33 height 10
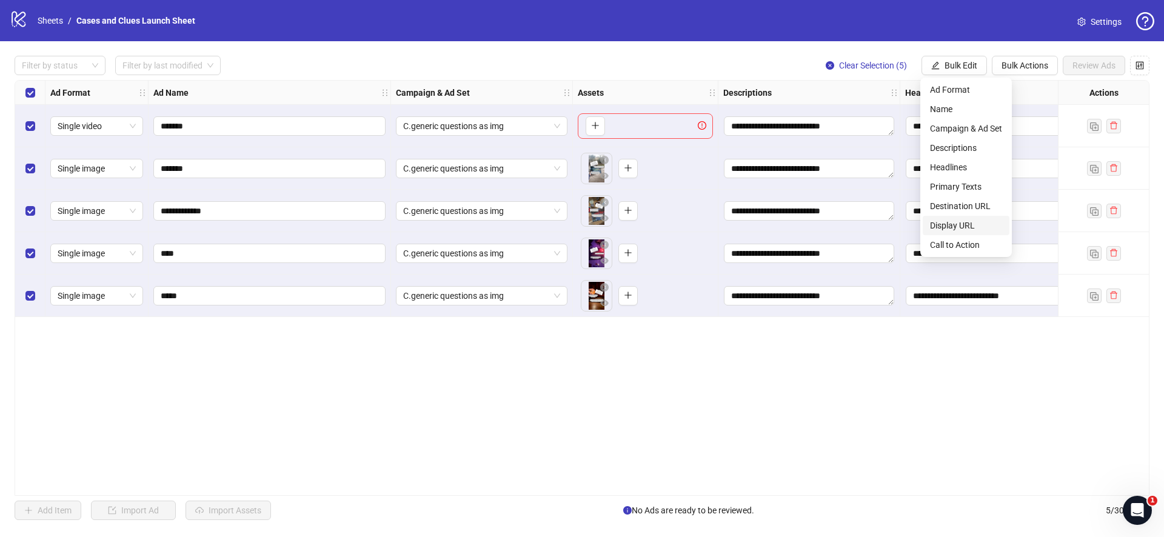
click at [969, 231] on span "Display URL" at bounding box center [966, 225] width 72 height 13
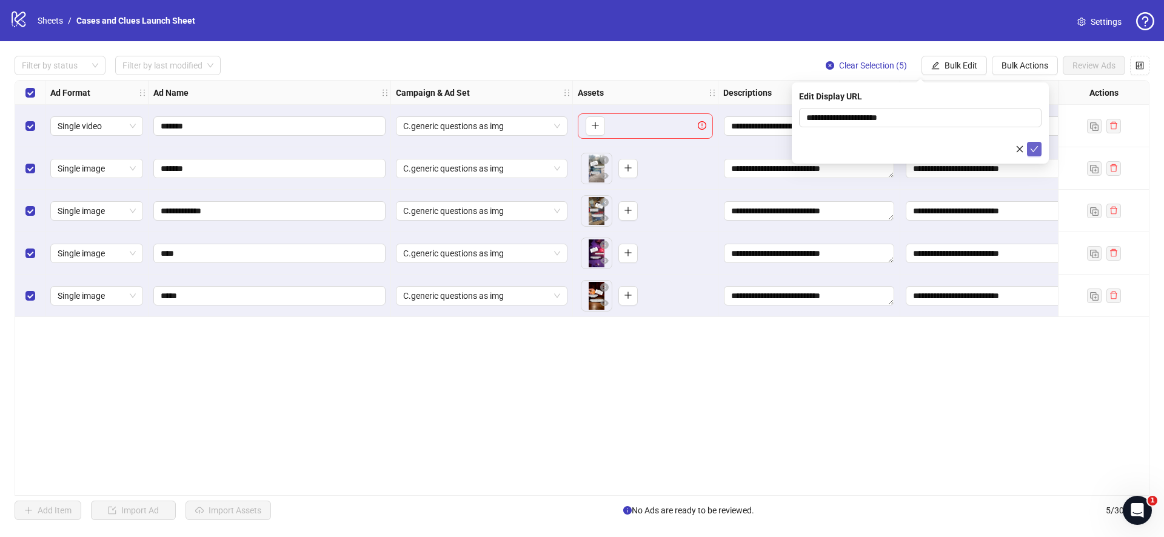
click at [1035, 143] on button "submit" at bounding box center [1034, 149] width 15 height 15
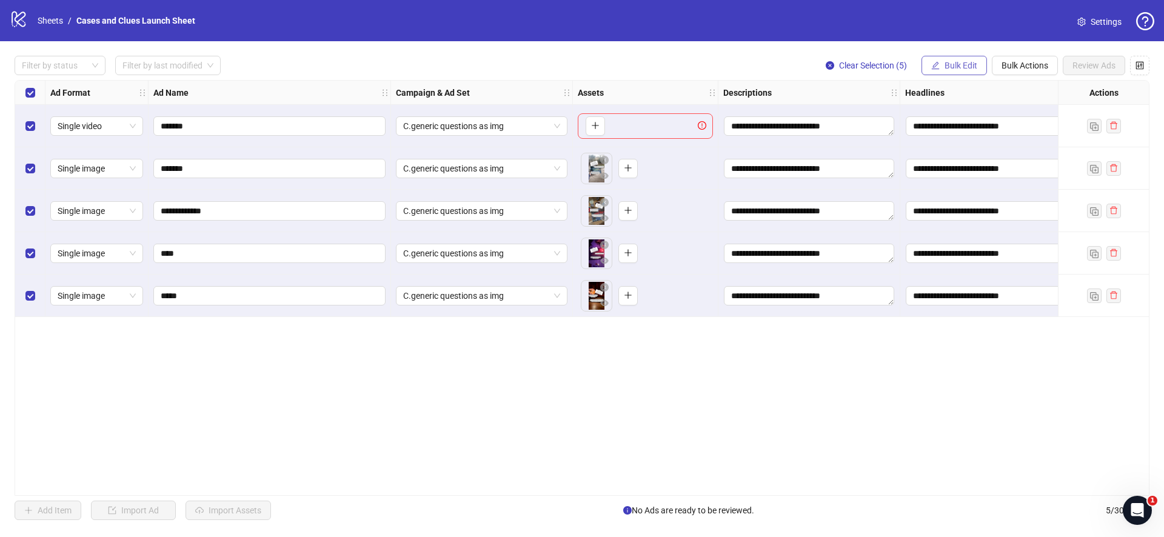
click at [957, 62] on span "Bulk Edit" at bounding box center [960, 66] width 33 height 10
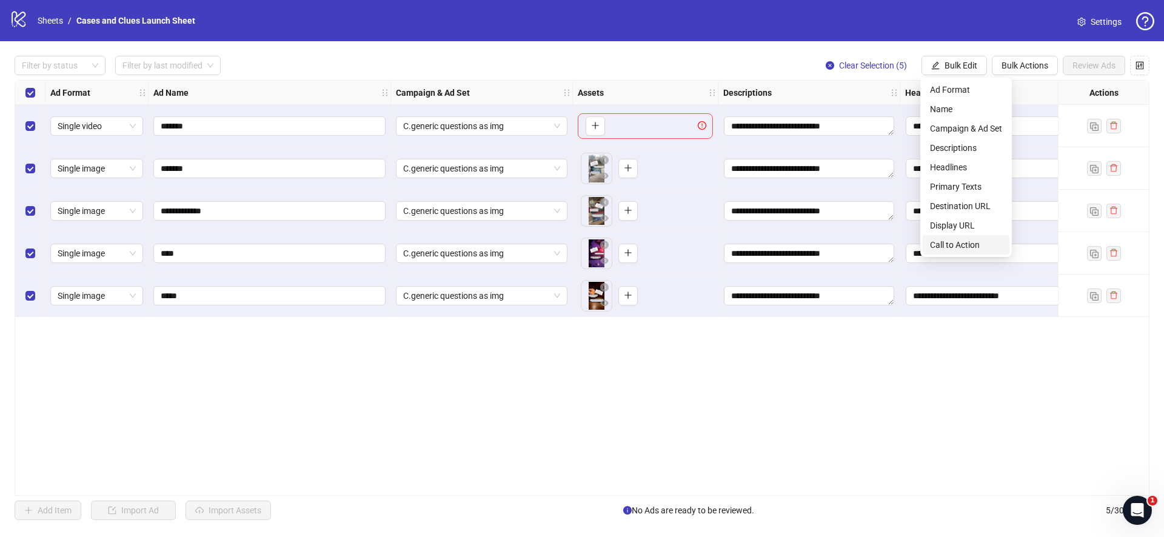
click at [973, 241] on span "Call to Action" at bounding box center [966, 244] width 72 height 13
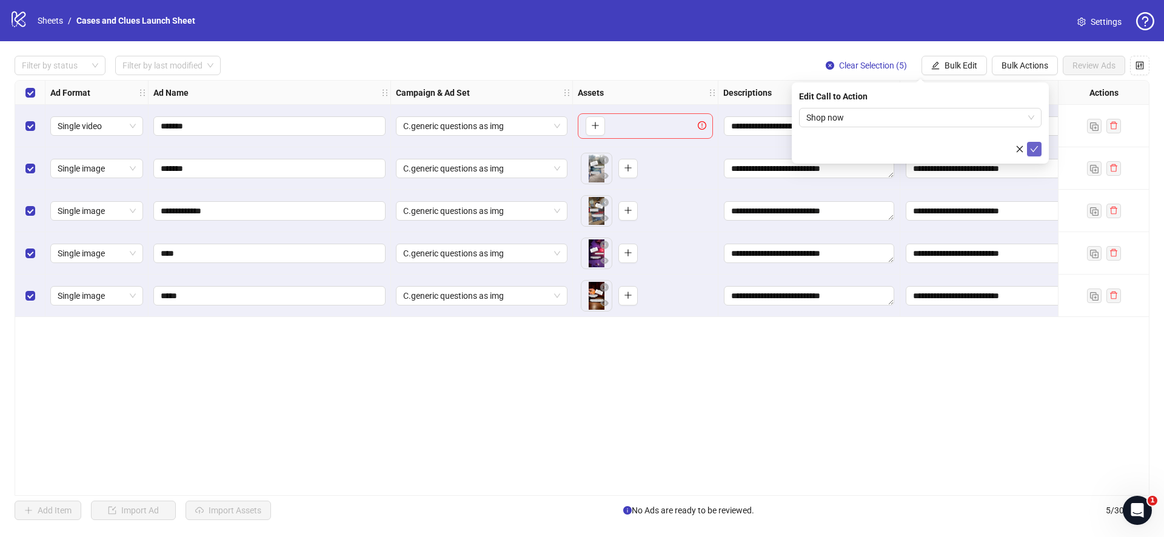
click at [1036, 151] on icon "check" at bounding box center [1034, 149] width 8 height 8
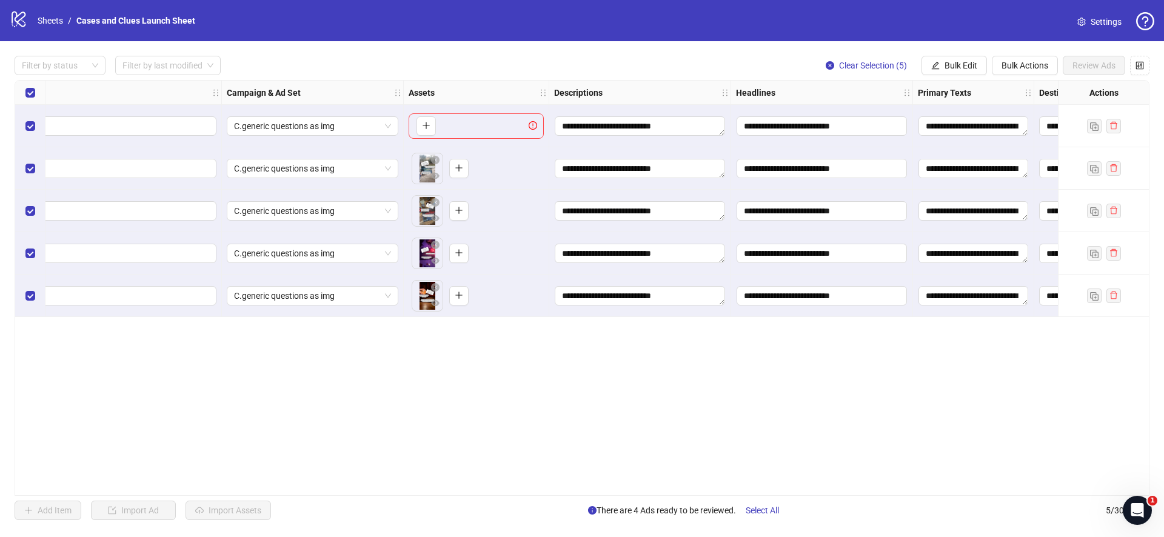
scroll to position [0, 0]
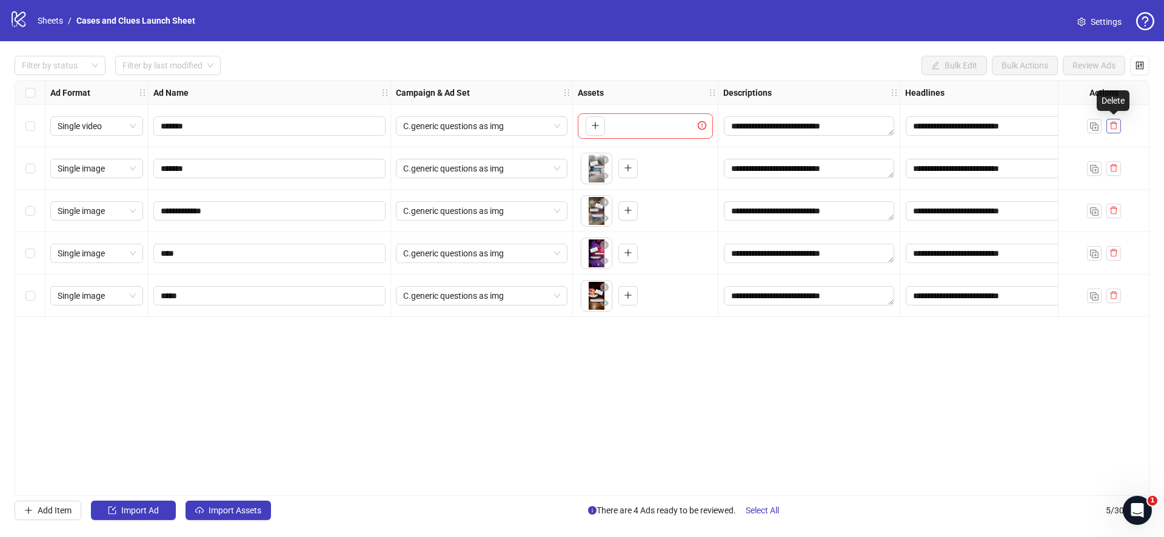
click at [1115, 127] on icon "delete" at bounding box center [1113, 126] width 7 height 8
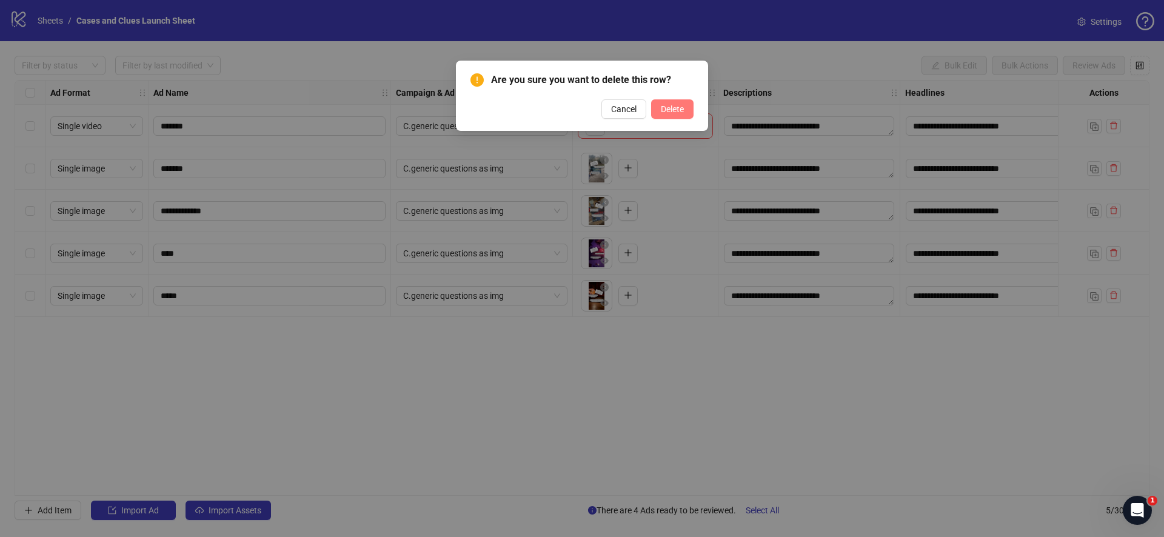
click at [674, 108] on span "Delete" at bounding box center [672, 109] width 23 height 10
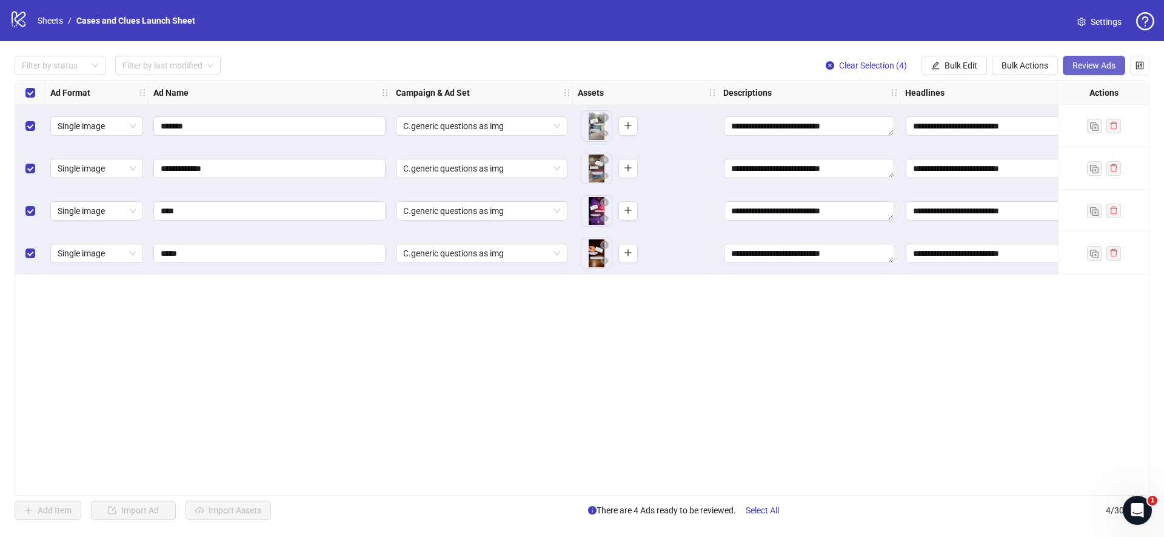
click at [1093, 61] on span "Review Ads" at bounding box center [1093, 66] width 43 height 10
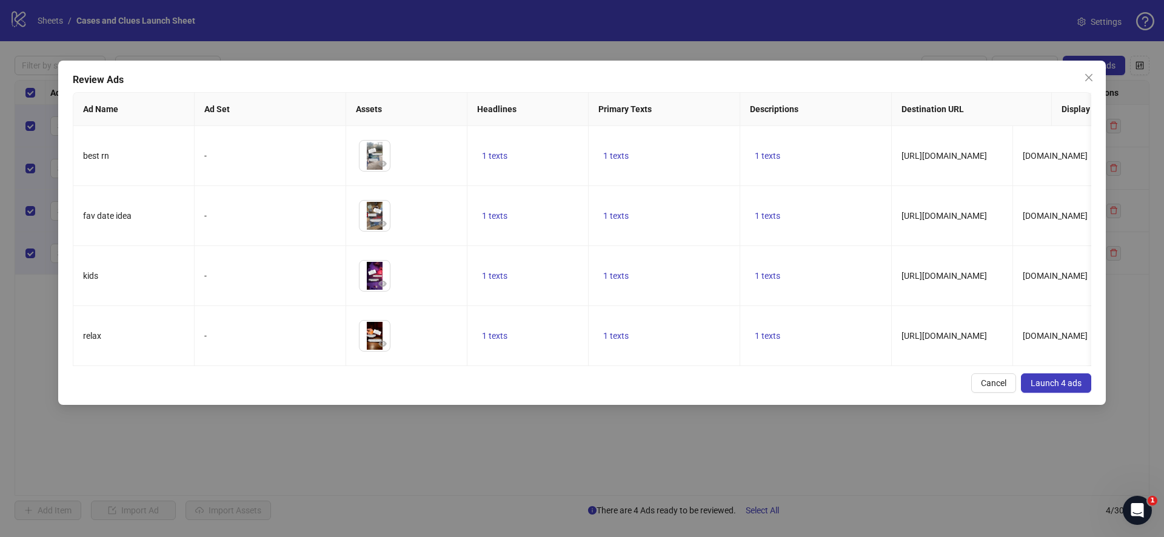
click at [1054, 388] on span "Launch 4 ads" at bounding box center [1055, 383] width 51 height 10
